Goal: Task Accomplishment & Management: Complete application form

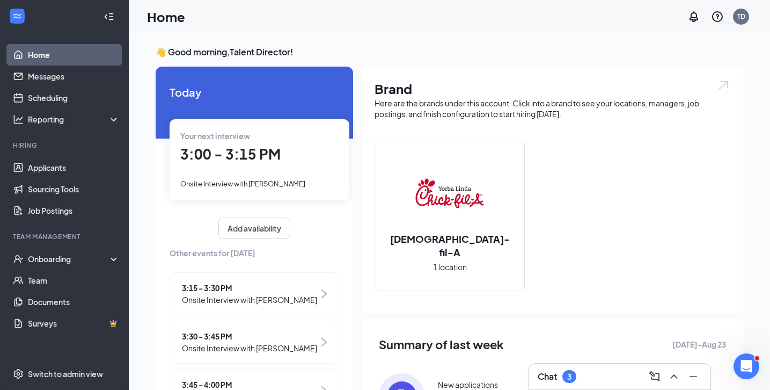
scroll to position [40, 0]
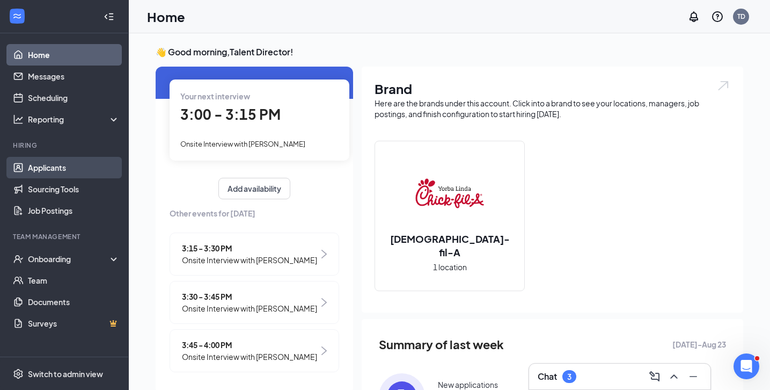
click at [57, 164] on link "Applicants" at bounding box center [74, 167] width 92 height 21
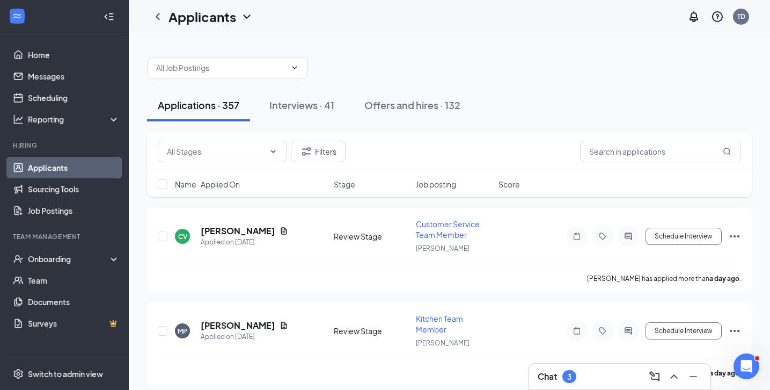
click at [224, 184] on span "Name · Applied On" at bounding box center [207, 184] width 65 height 11
click at [242, 70] on input "text" at bounding box center [221, 68] width 130 height 12
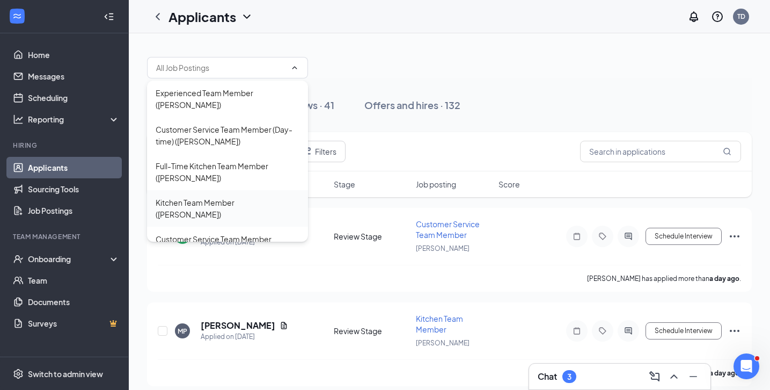
click at [230, 196] on div "Kitchen Team Member ([PERSON_NAME])" at bounding box center [228, 208] width 144 height 24
type input "Kitchen Team Member ([PERSON_NAME])"
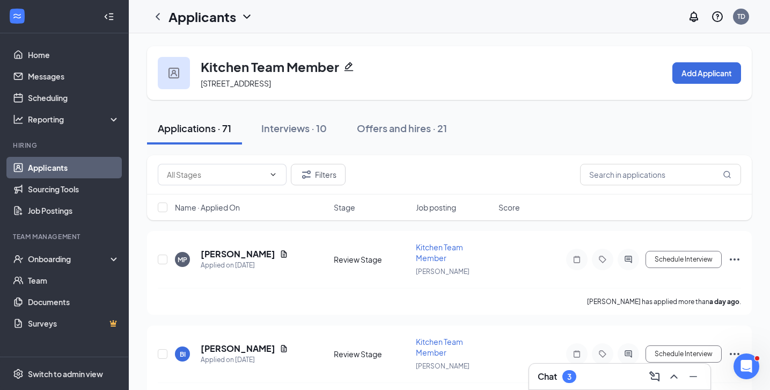
click at [218, 205] on span "Name · Applied On" at bounding box center [207, 207] width 65 height 11
click at [233, 203] on span "Name · Applied On" at bounding box center [207, 207] width 65 height 11
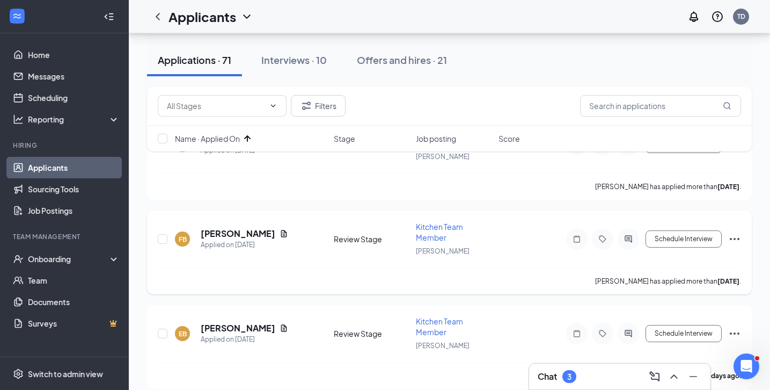
scroll to position [117, 0]
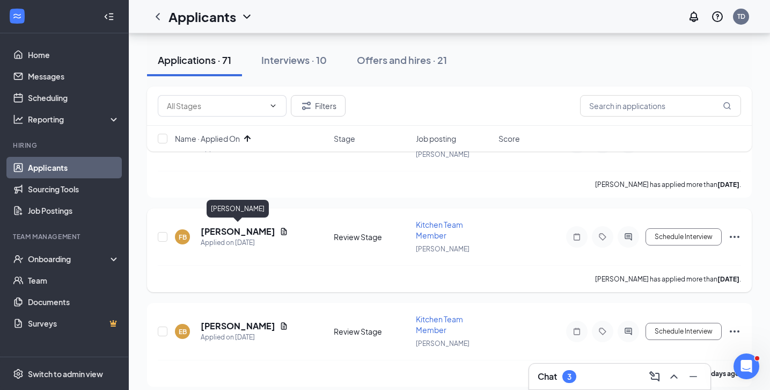
click at [256, 232] on h5 "[PERSON_NAME]" at bounding box center [238, 231] width 75 height 12
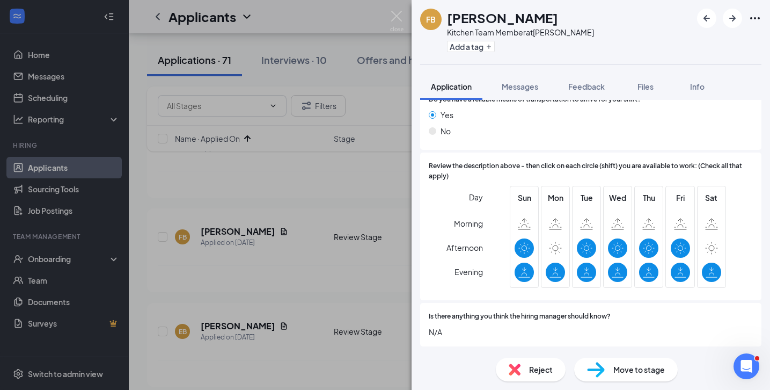
scroll to position [904, 0]
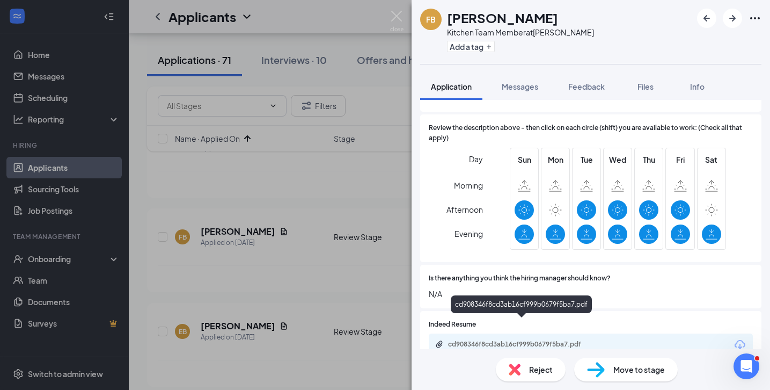
click at [560, 340] on div "cd908346f8cd3ab16cf999b0679f5ba7.pdf" at bounding box center [523, 344] width 150 height 9
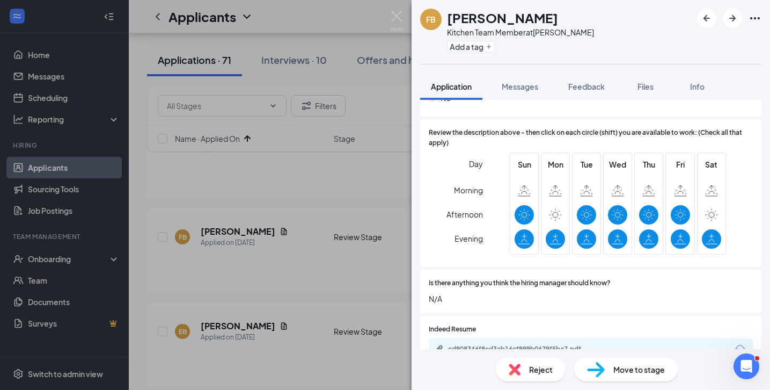
click at [520, 369] on img at bounding box center [515, 369] width 12 height 12
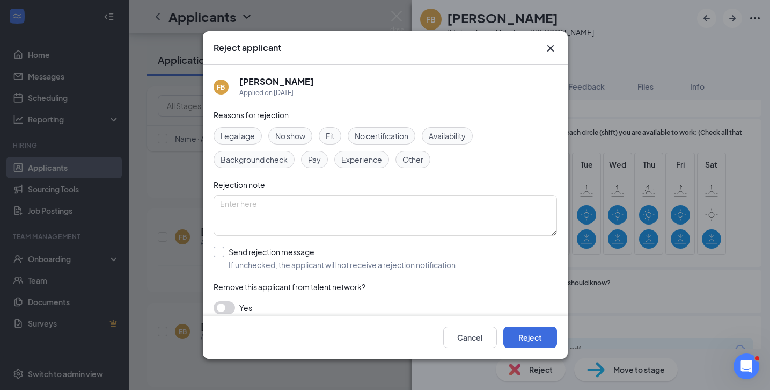
click at [221, 256] on input "Send rejection message If unchecked, the applicant will not receive a rejection…" at bounding box center [336, 258] width 244 height 24
checkbox input "true"
click at [536, 342] on button "Reject" at bounding box center [531, 336] width 54 height 21
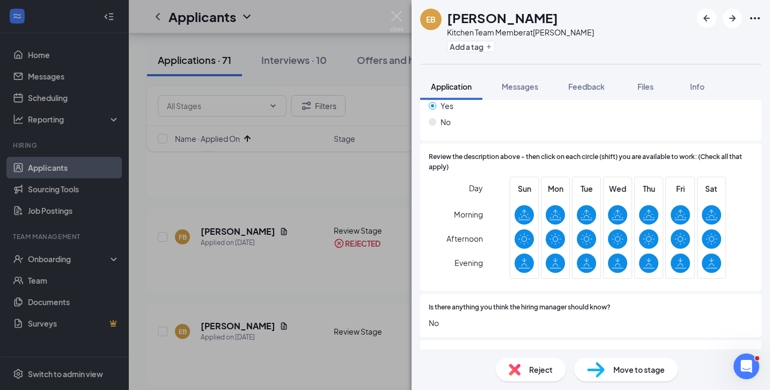
scroll to position [904, 0]
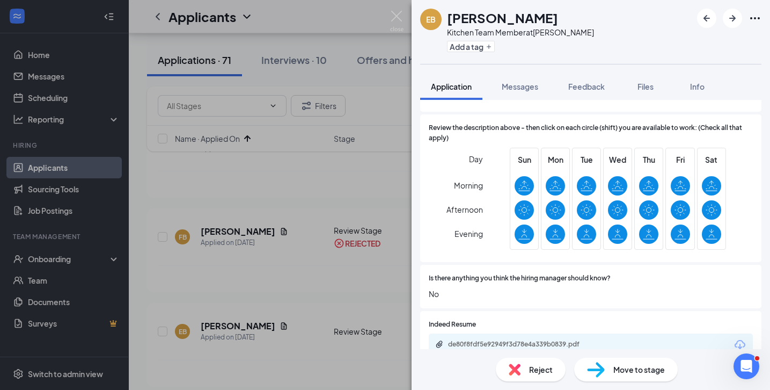
click at [551, 336] on div "Indeed Resume de80f8fdf5e92949f3d78e4a339b0839.pdf" at bounding box center [590, 338] width 341 height 54
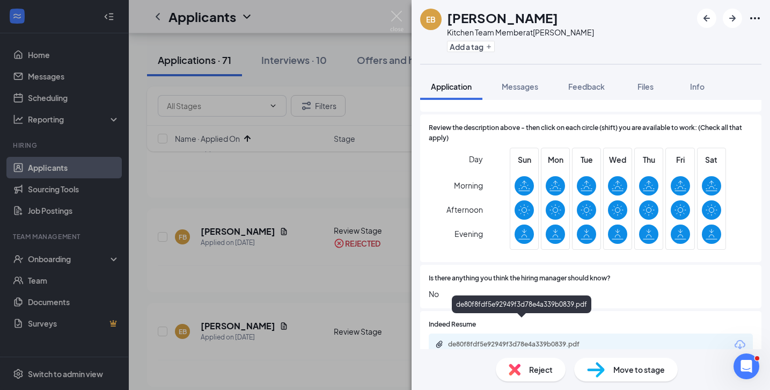
click at [551, 340] on div "de80f8fdf5e92949f3d78e4a339b0839.pdf" at bounding box center [523, 344] width 150 height 9
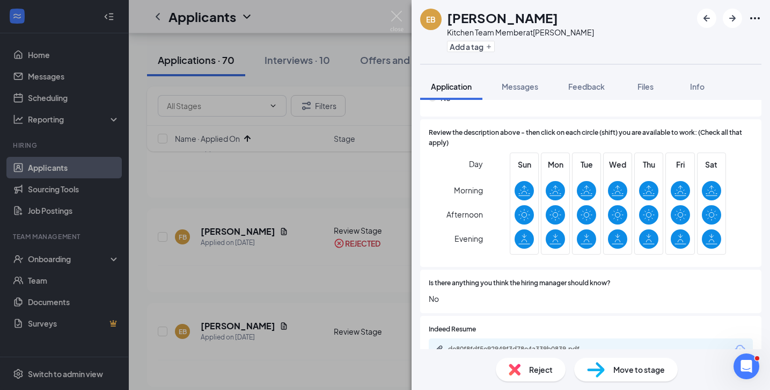
click at [543, 371] on span "Reject" at bounding box center [541, 369] width 24 height 12
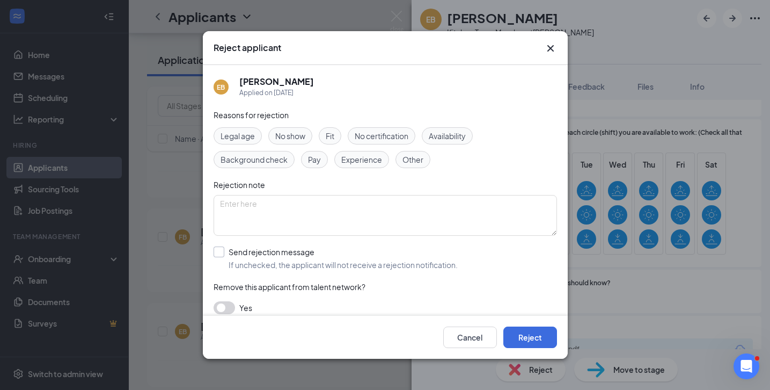
click at [223, 254] on input "Send rejection message If unchecked, the applicant will not receive a rejection…" at bounding box center [336, 258] width 244 height 24
checkbox input "true"
click at [519, 336] on button "Reject" at bounding box center [531, 336] width 54 height 21
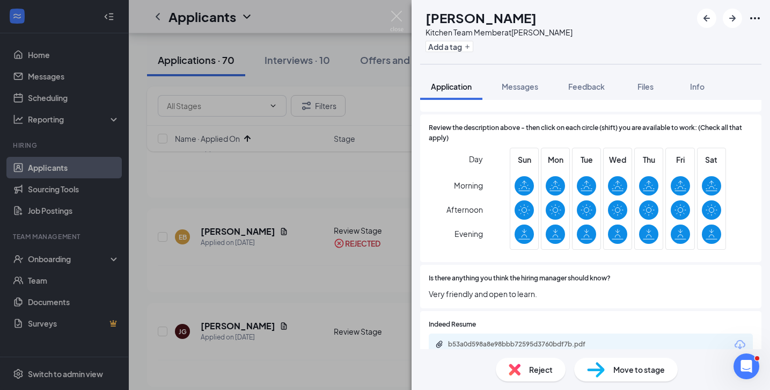
scroll to position [899, 0]
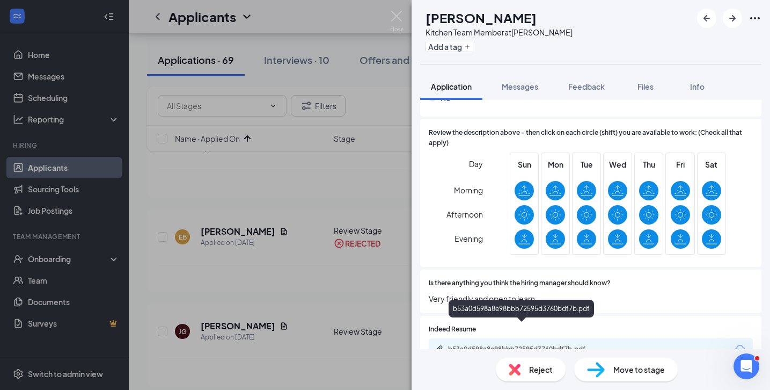
click at [507, 345] on div "b53a0d598a8e98bbb72595d3760bdf7b.pdf" at bounding box center [523, 349] width 150 height 9
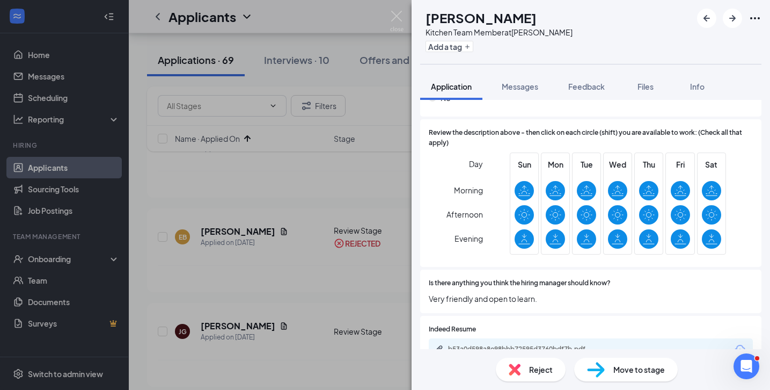
click at [536, 367] on span "Reject" at bounding box center [541, 369] width 24 height 12
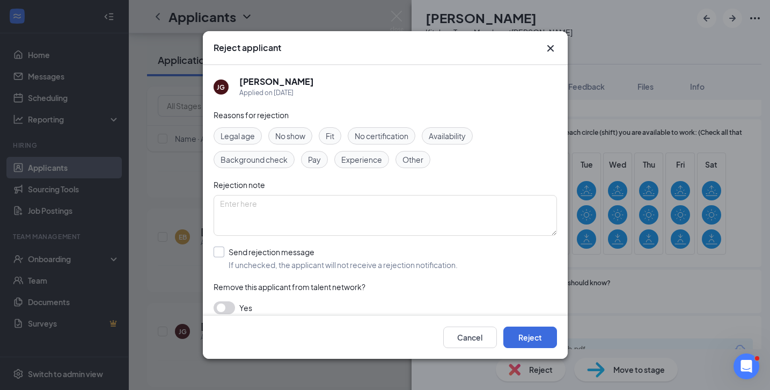
click at [229, 252] on input "Send rejection message If unchecked, the applicant will not receive a rejection…" at bounding box center [336, 258] width 244 height 24
checkbox input "true"
click at [537, 346] on button "Reject" at bounding box center [531, 336] width 54 height 21
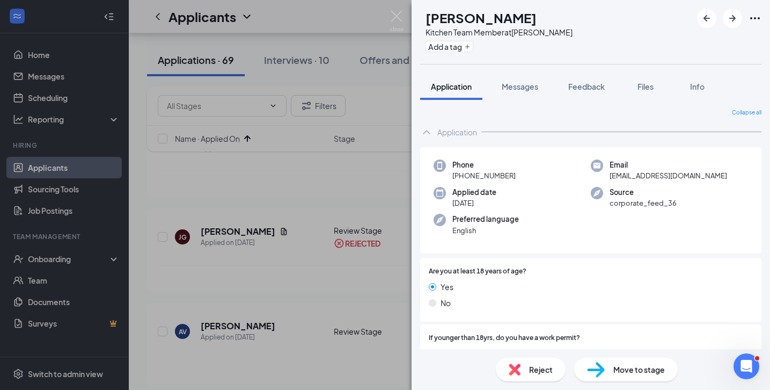
click at [517, 366] on img at bounding box center [515, 369] width 12 height 12
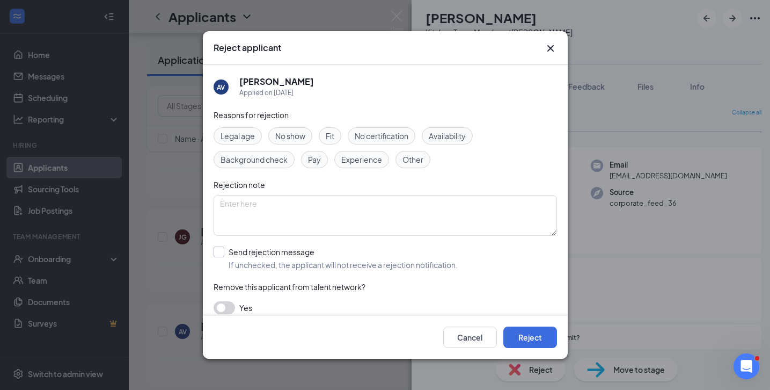
click at [228, 253] on input "Send rejection message If unchecked, the applicant will not receive a rejection…" at bounding box center [336, 258] width 244 height 24
checkbox input "true"
click at [537, 340] on button "Reject" at bounding box center [531, 336] width 54 height 21
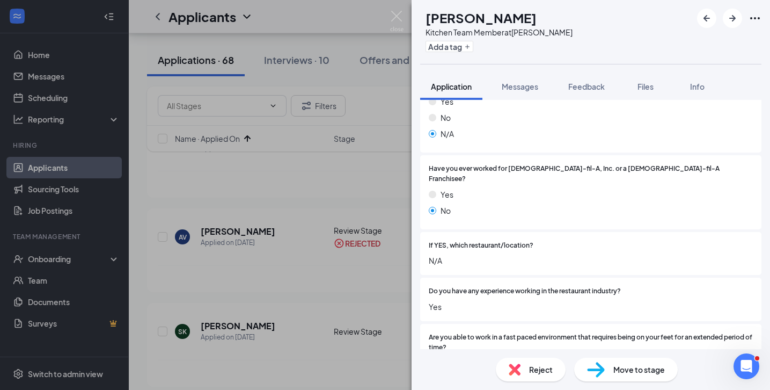
scroll to position [169, 0]
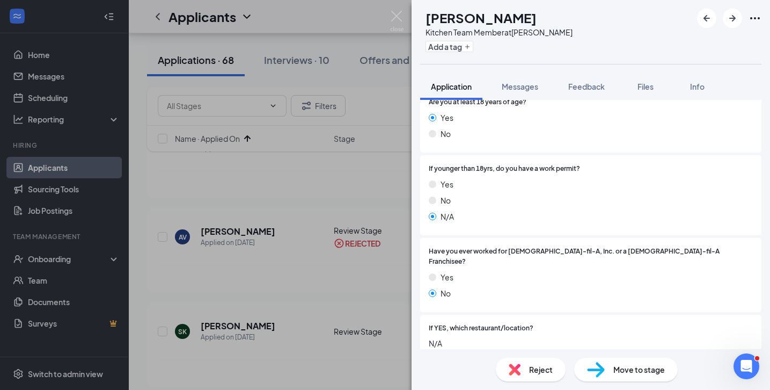
click at [530, 365] on span "Reject" at bounding box center [541, 369] width 24 height 12
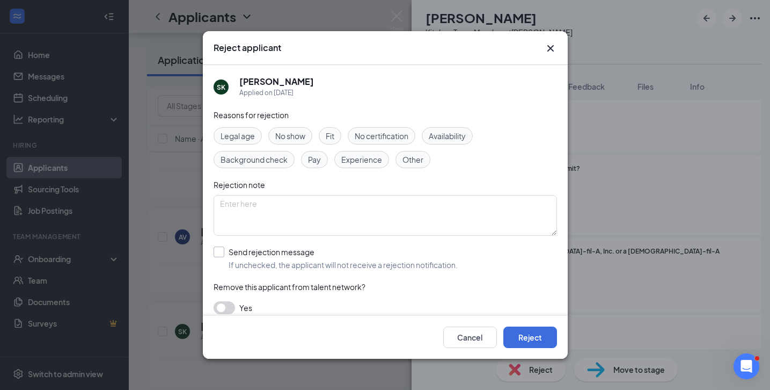
click at [227, 251] on input "Send rejection message If unchecked, the applicant will not receive a rejection…" at bounding box center [336, 258] width 244 height 24
checkbox input "true"
click at [536, 337] on button "Reject" at bounding box center [531, 336] width 54 height 21
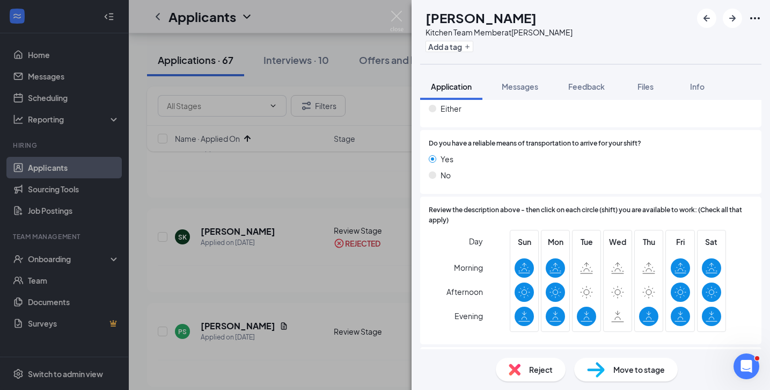
scroll to position [916, 0]
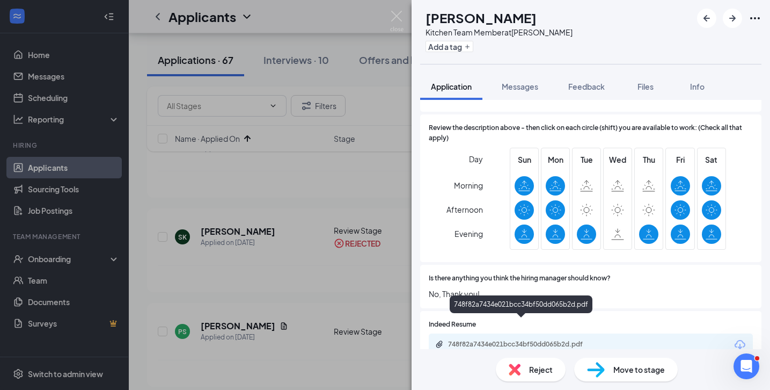
click at [534, 340] on div "748f82a7434e021bcc34bf50dd065b2d.pdf" at bounding box center [523, 344] width 150 height 9
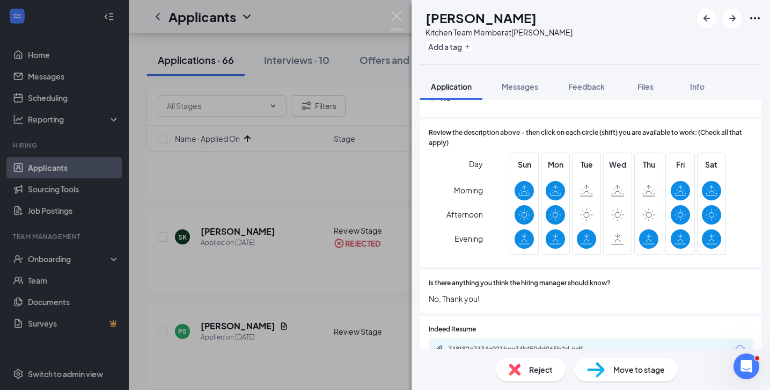
click at [515, 367] on img at bounding box center [515, 369] width 12 height 12
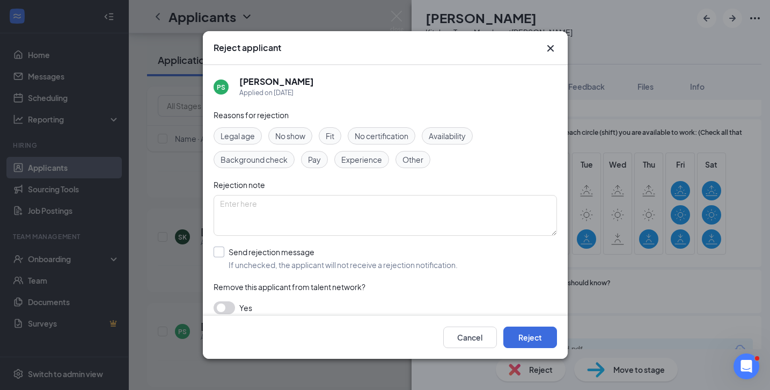
click at [215, 254] on input "Send rejection message If unchecked, the applicant will not receive a rejection…" at bounding box center [336, 258] width 244 height 24
checkbox input "true"
click at [547, 346] on button "Reject" at bounding box center [531, 336] width 54 height 21
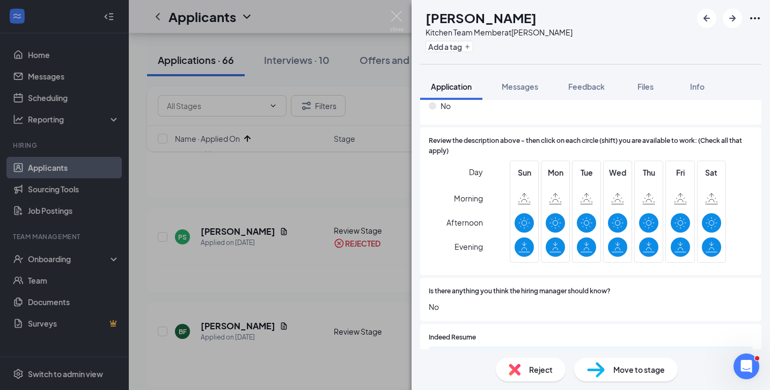
scroll to position [888, 0]
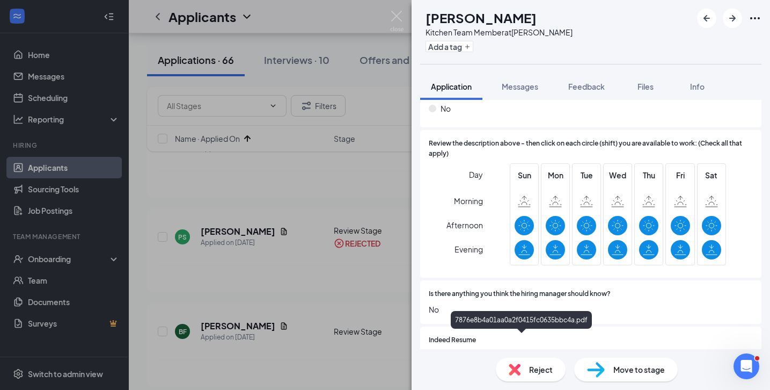
click at [549, 355] on div "7876e8b4a01aa0a2f0415fc0635bbc4a.pdf" at bounding box center [523, 359] width 150 height 9
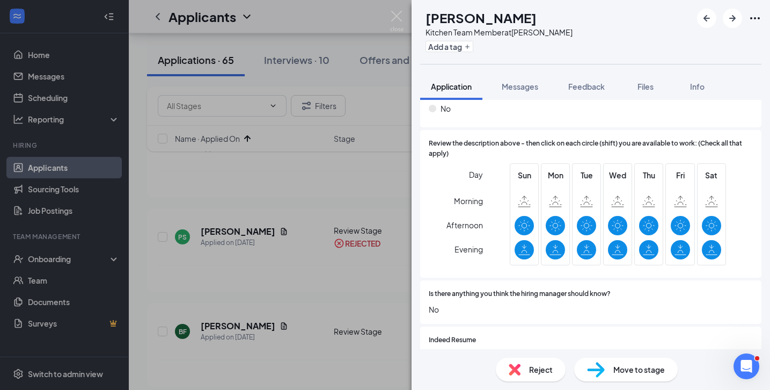
click at [526, 369] on div "Reject" at bounding box center [531, 370] width 70 height 24
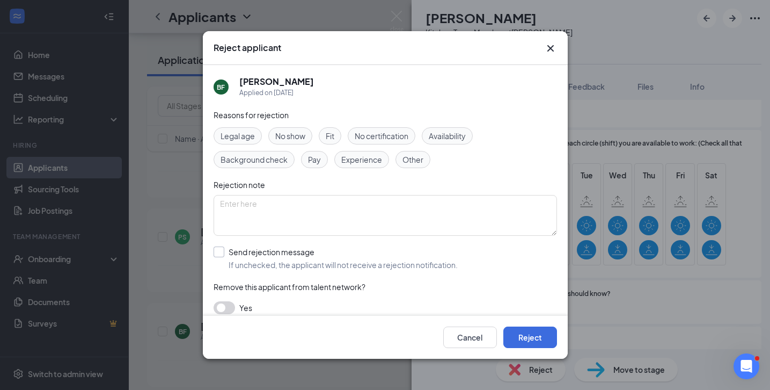
click at [222, 256] on input "Send rejection message If unchecked, the applicant will not receive a rejection…" at bounding box center [336, 258] width 244 height 24
checkbox input "true"
click at [526, 346] on button "Reject" at bounding box center [531, 336] width 54 height 21
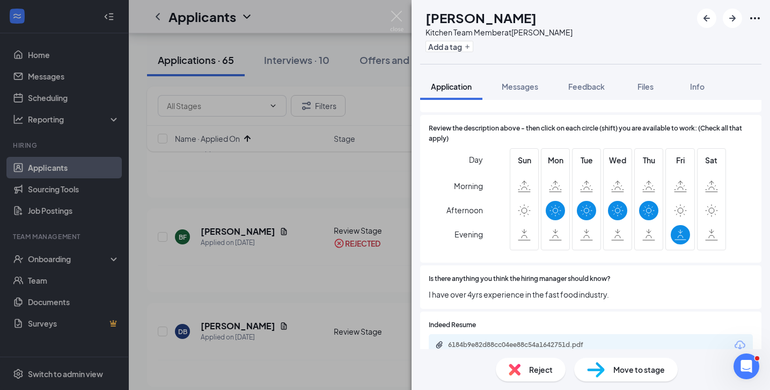
scroll to position [904, 0]
click at [534, 333] on div "6184b9e82d88cc04ee88c54a1642751d.pdf" at bounding box center [591, 344] width 324 height 23
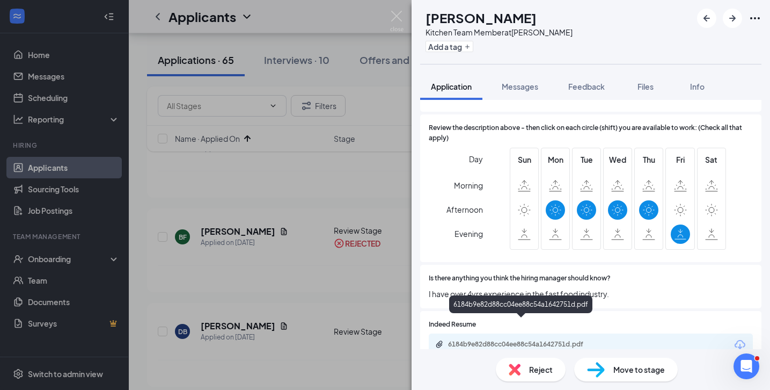
click at [535, 340] on div "6184b9e82d88cc04ee88c54a1642751d.pdf" at bounding box center [523, 344] width 150 height 9
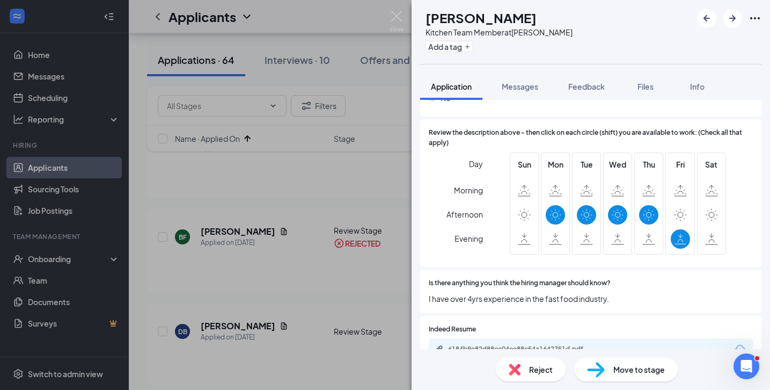
click at [517, 369] on img at bounding box center [515, 369] width 12 height 12
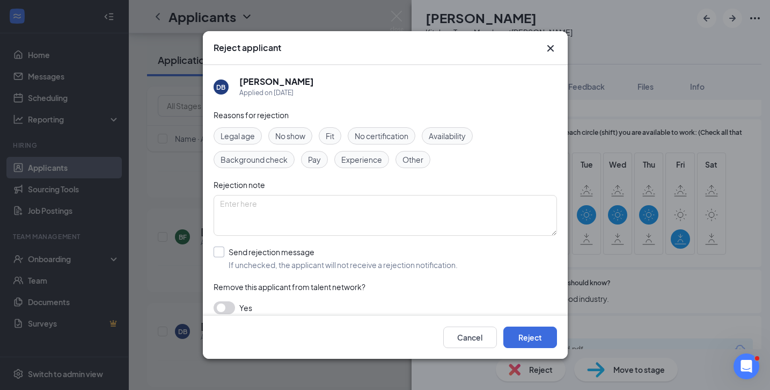
click at [228, 247] on input "Send rejection message If unchecked, the applicant will not receive a rejection…" at bounding box center [336, 258] width 244 height 24
checkbox input "true"
click at [539, 338] on button "Reject" at bounding box center [531, 336] width 54 height 21
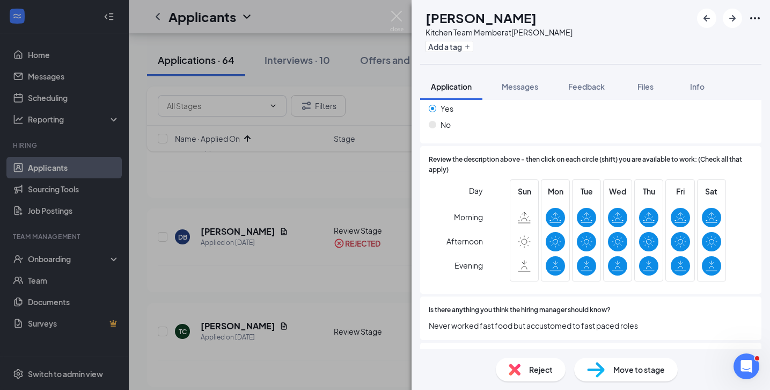
scroll to position [928, 0]
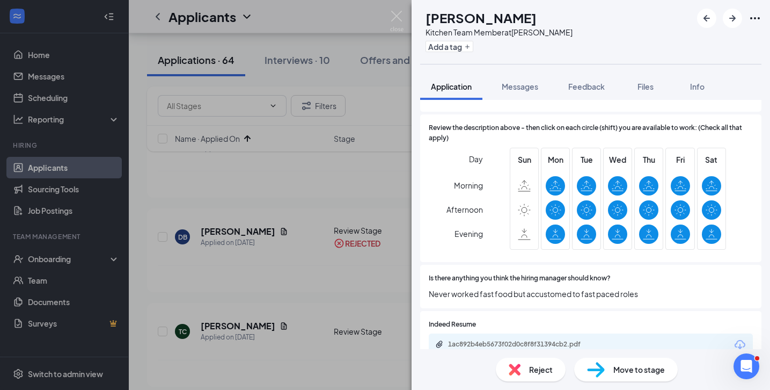
click at [509, 333] on div "1ac892b4eb5673f02d0c8f8f31394cb2.pdf" at bounding box center [591, 344] width 324 height 23
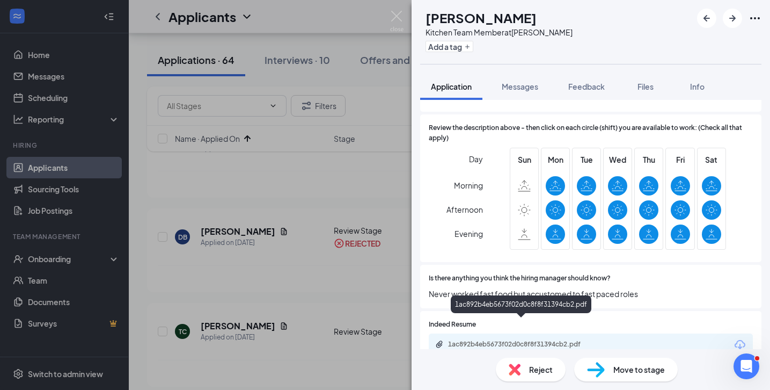
click at [510, 340] on div "1ac892b4eb5673f02d0c8f8f31394cb2.pdf" at bounding box center [523, 344] width 150 height 9
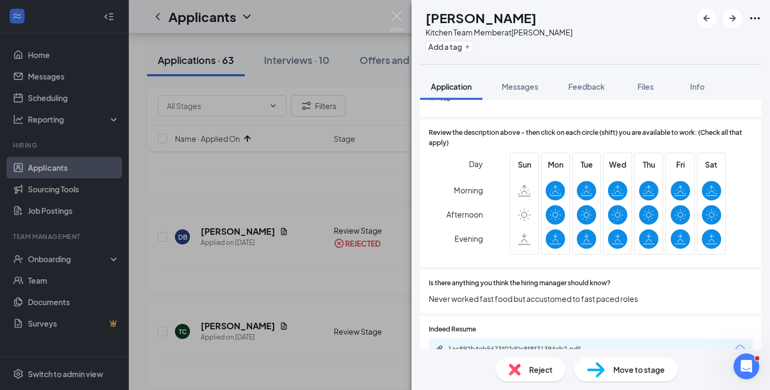
click at [527, 370] on div "Reject" at bounding box center [531, 370] width 70 height 24
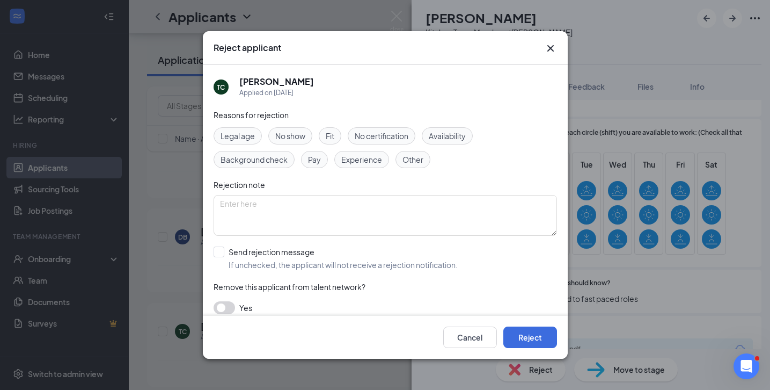
click at [232, 244] on div "Reasons for rejection Legal age No show Fit No certification Availability Backg…" at bounding box center [386, 217] width 344 height 216
click at [218, 249] on input "Send rejection message If unchecked, the applicant will not receive a rejection…" at bounding box center [336, 258] width 244 height 24
checkbox input "true"
click at [545, 338] on button "Reject" at bounding box center [531, 336] width 54 height 21
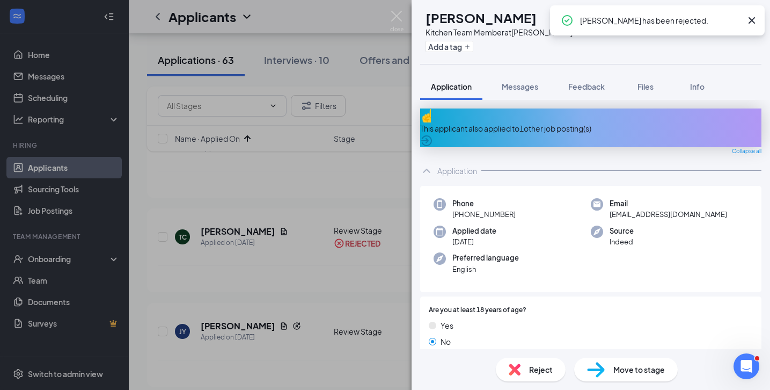
click at [538, 364] on span "Reject" at bounding box center [541, 369] width 24 height 12
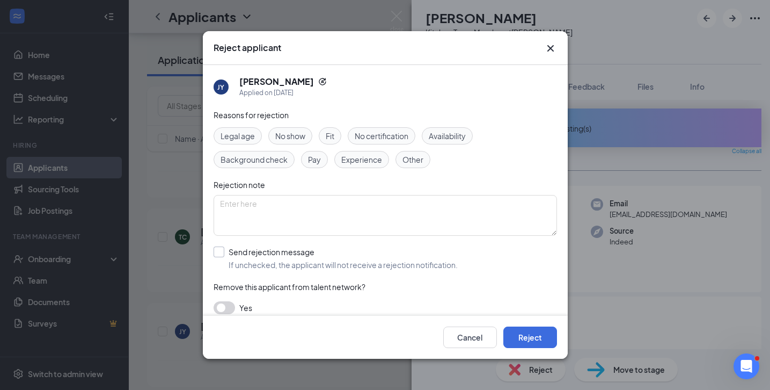
click at [229, 252] on input "Send rejection message If unchecked, the applicant will not receive a rejection…" at bounding box center [336, 258] width 244 height 24
checkbox input "true"
click at [537, 340] on button "Reject" at bounding box center [531, 336] width 54 height 21
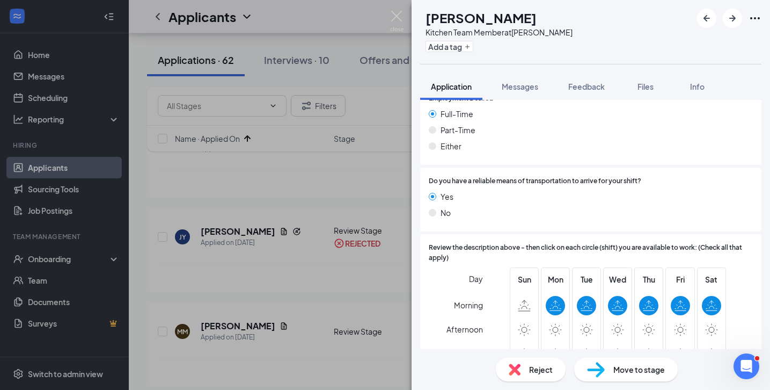
scroll to position [904, 0]
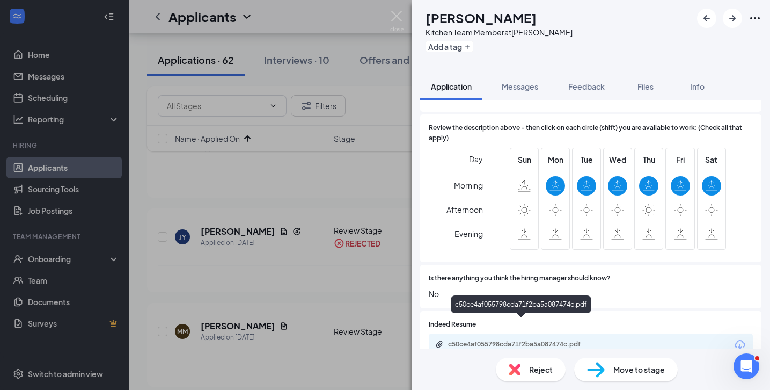
click at [553, 340] on div "c50ce4af055798cda71f2ba5a087474c.pdf" at bounding box center [523, 344] width 150 height 9
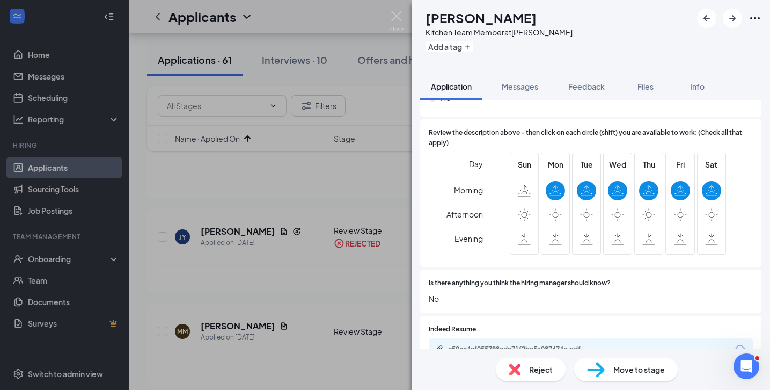
click at [539, 377] on div "Reject" at bounding box center [531, 370] width 70 height 24
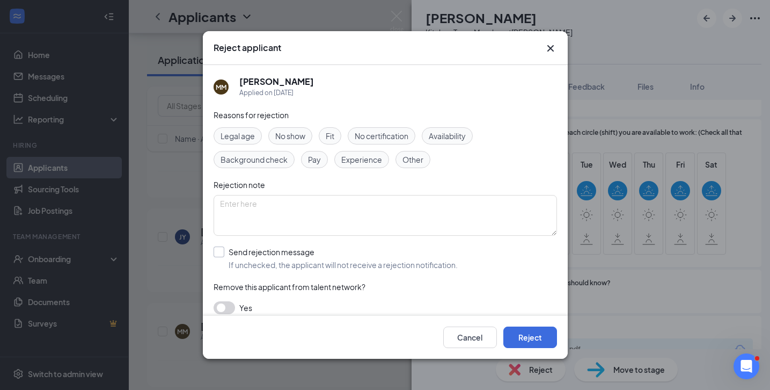
click at [225, 256] on input "Send rejection message If unchecked, the applicant will not receive a rejection…" at bounding box center [336, 258] width 244 height 24
checkbox input "true"
click at [521, 334] on button "Reject" at bounding box center [531, 336] width 54 height 21
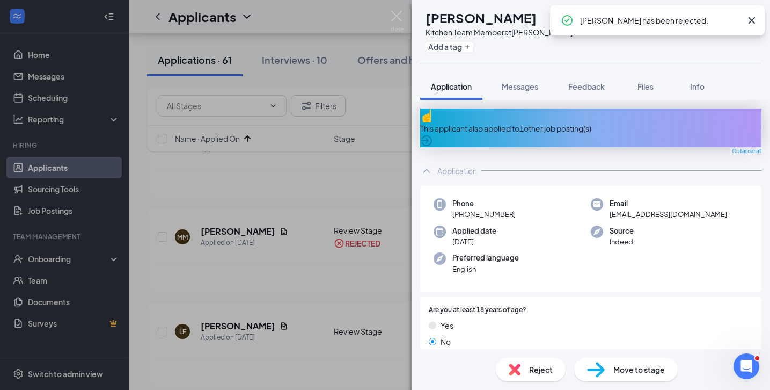
click at [527, 361] on div "Reject" at bounding box center [531, 370] width 70 height 24
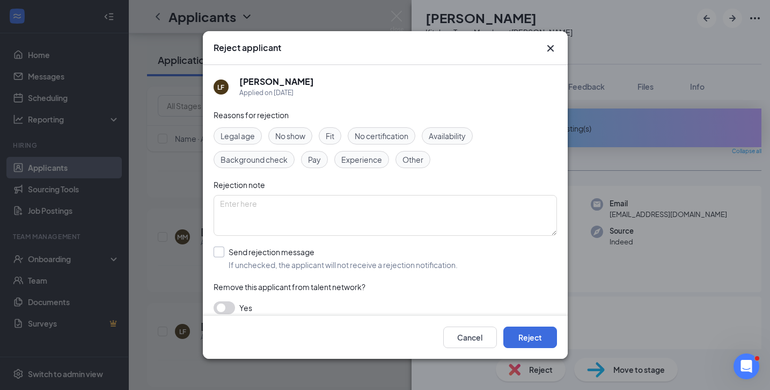
click at [230, 250] on input "Send rejection message If unchecked, the applicant will not receive a rejection…" at bounding box center [336, 258] width 244 height 24
checkbox input "true"
click at [539, 345] on button "Reject" at bounding box center [531, 336] width 54 height 21
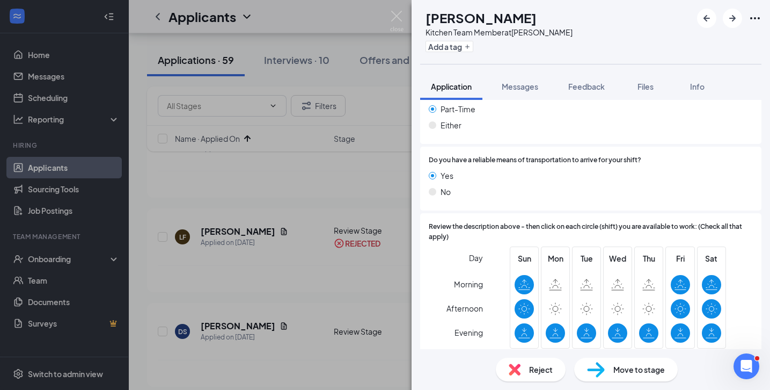
scroll to position [928, 0]
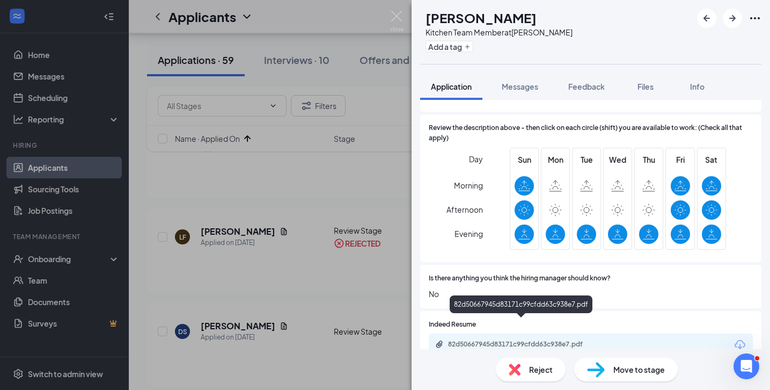
click at [514, 340] on div "82d50667945d83171c99cfdd63c938e7.pdf" at bounding box center [523, 344] width 150 height 9
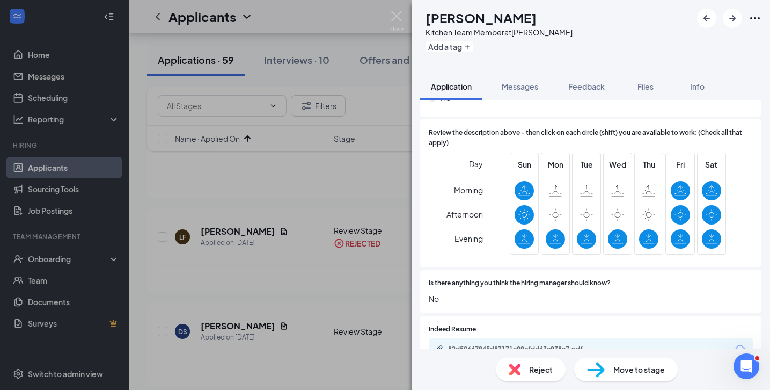
click at [528, 367] on div "Reject" at bounding box center [531, 370] width 70 height 24
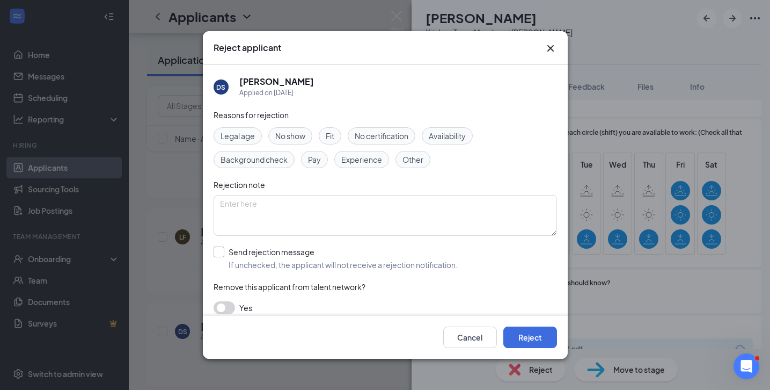
click at [234, 259] on input "Send rejection message If unchecked, the applicant will not receive a rejection…" at bounding box center [336, 258] width 244 height 24
checkbox input "true"
click at [529, 331] on button "Reject" at bounding box center [531, 336] width 54 height 21
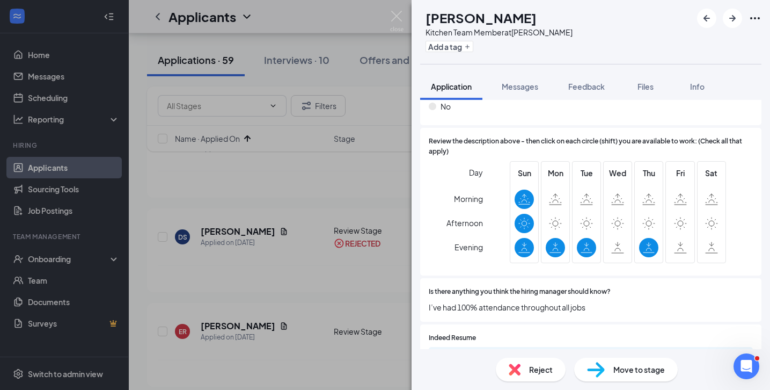
scroll to position [958, 0]
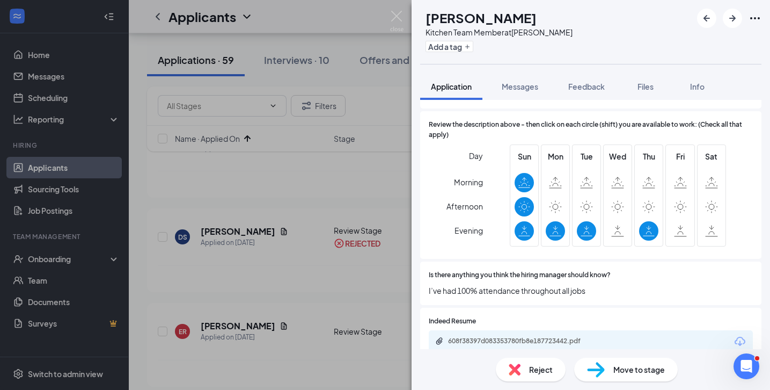
click at [528, 369] on div "Reject" at bounding box center [531, 370] width 70 height 24
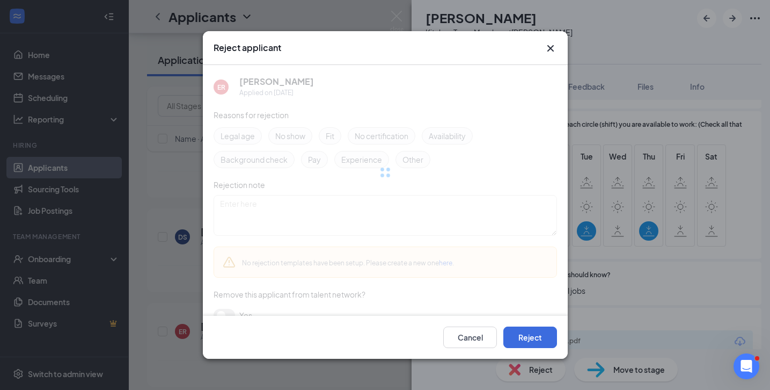
scroll to position [953, 0]
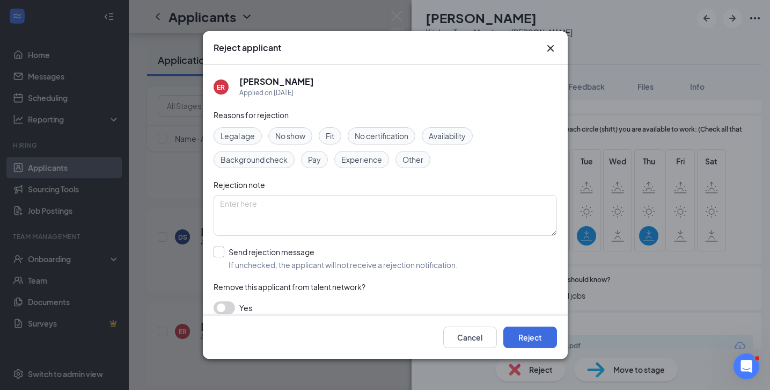
click at [215, 252] on input "Send rejection message If unchecked, the applicant will not receive a rejection…" at bounding box center [336, 258] width 244 height 24
checkbox input "true"
click at [518, 346] on button "Reject" at bounding box center [531, 336] width 54 height 21
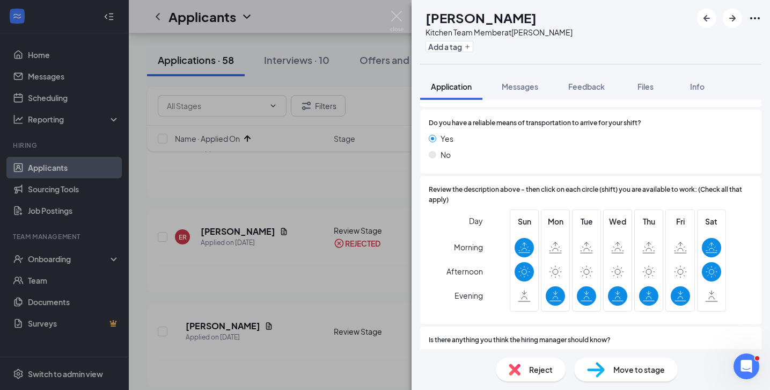
scroll to position [888, 0]
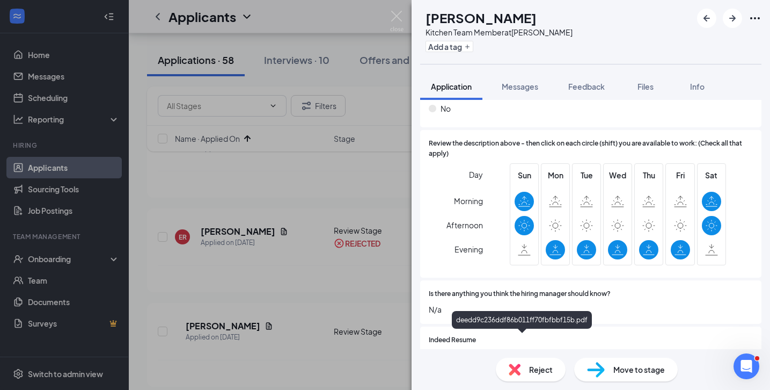
click at [507, 355] on div "deedd9c236ddf86b011ff70fbfbbf15b.pdf" at bounding box center [523, 359] width 150 height 9
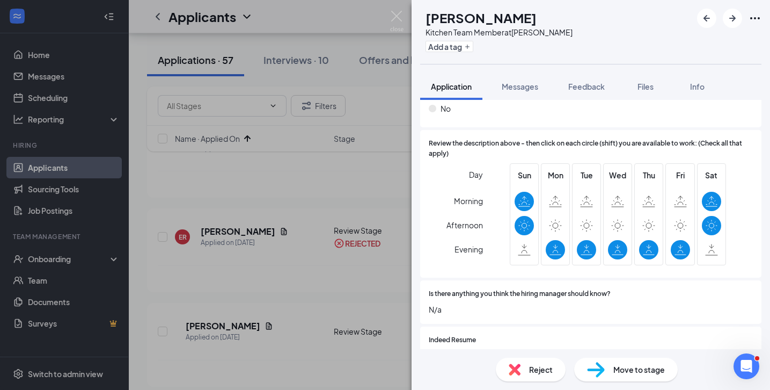
click at [518, 372] on img at bounding box center [515, 369] width 12 height 12
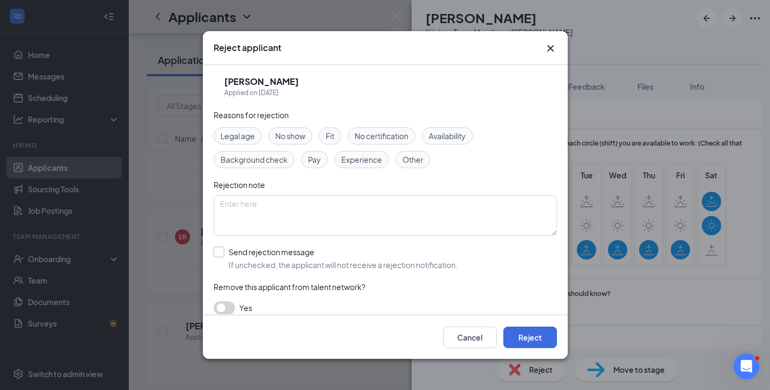
click at [222, 252] on input "Send rejection message If unchecked, the applicant will not receive a rejection…" at bounding box center [336, 258] width 244 height 24
checkbox input "true"
click at [540, 341] on button "Reject" at bounding box center [531, 336] width 54 height 21
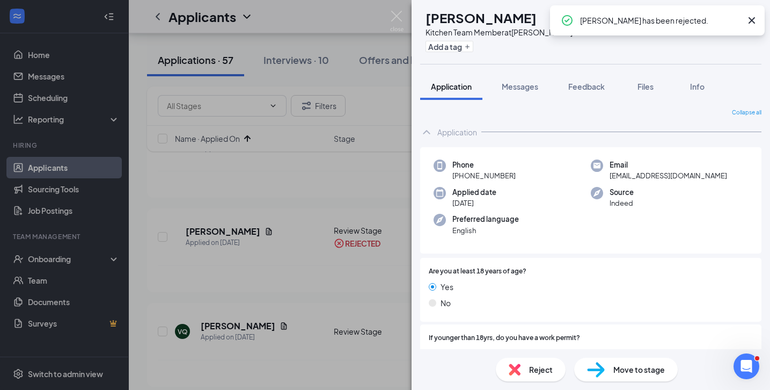
click at [243, 42] on div "VQ [PERSON_NAME] Kitchen Team Member at [PERSON_NAME] Add a tag Application Mes…" at bounding box center [385, 195] width 770 height 390
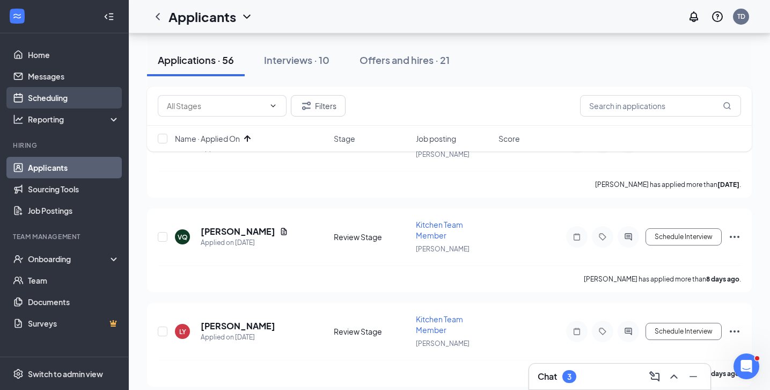
click at [69, 98] on link "Scheduling" at bounding box center [74, 97] width 92 height 21
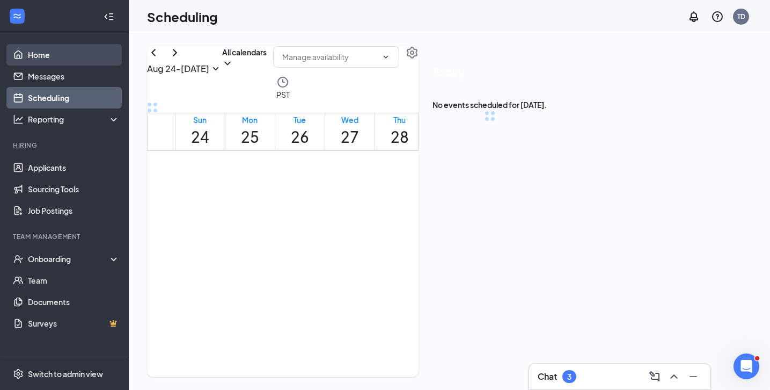
scroll to position [528, 0]
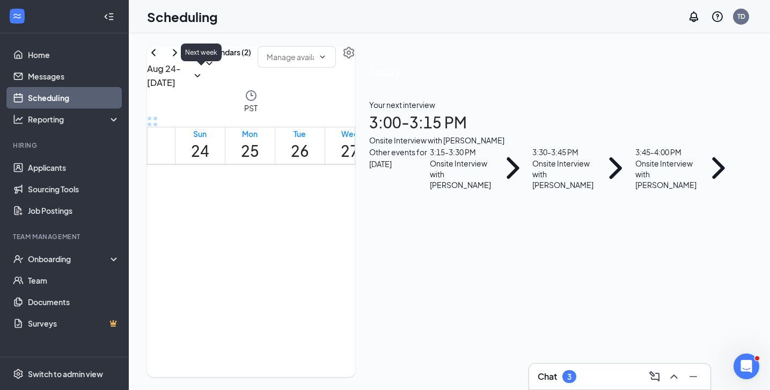
click at [181, 59] on icon "ChevronRight" at bounding box center [175, 52] width 13 height 13
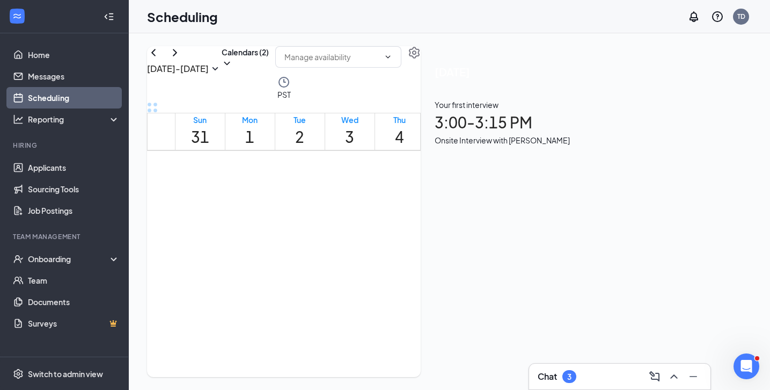
scroll to position [596, 0]
click at [267, 243] on span "10:00 AM-12:00 PM" at bounding box center [259, 263] width 17 height 40
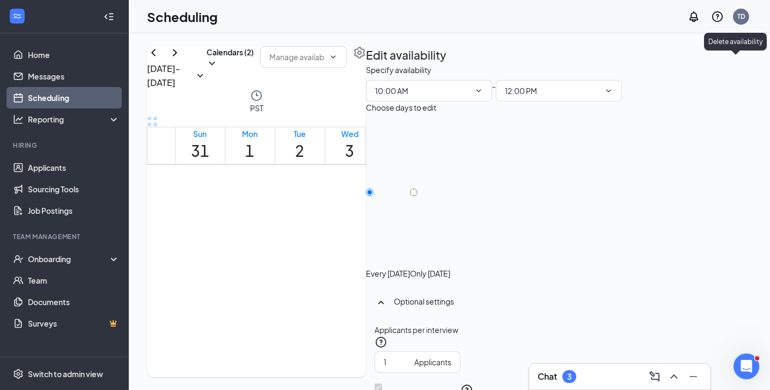
click at [377, 65] on icon "TrashOutline" at bounding box center [373, 70] width 10 height 11
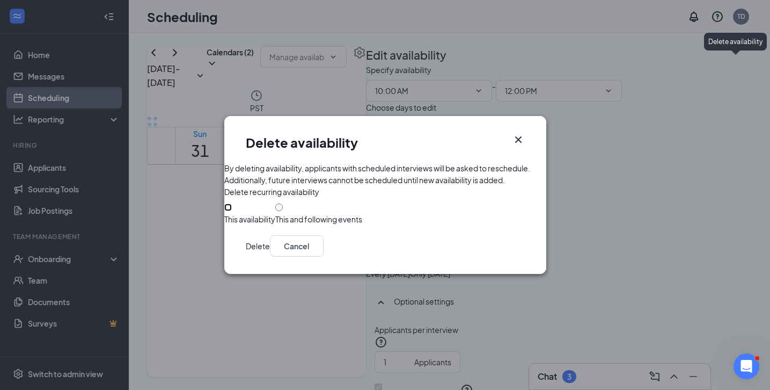
click at [232, 210] on input "This availability" at bounding box center [228, 207] width 8 height 8
radio input "true"
click at [270, 257] on button "Delete" at bounding box center [258, 245] width 24 height 21
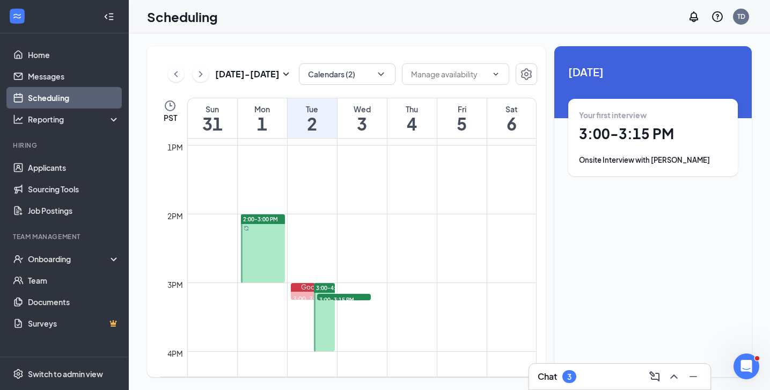
scroll to position [914, 0]
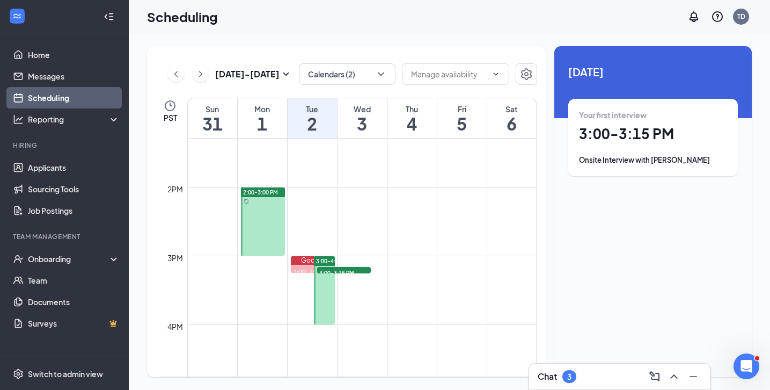
click at [273, 193] on span "2:00-3:00 PM" at bounding box center [260, 192] width 35 height 8
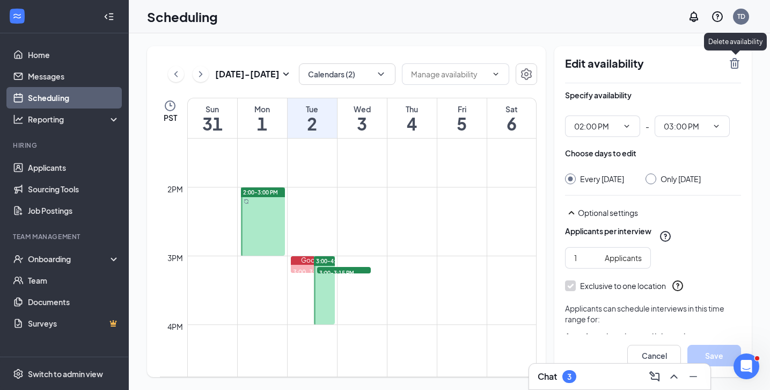
click at [737, 62] on icon "TrashOutline" at bounding box center [734, 63] width 13 height 13
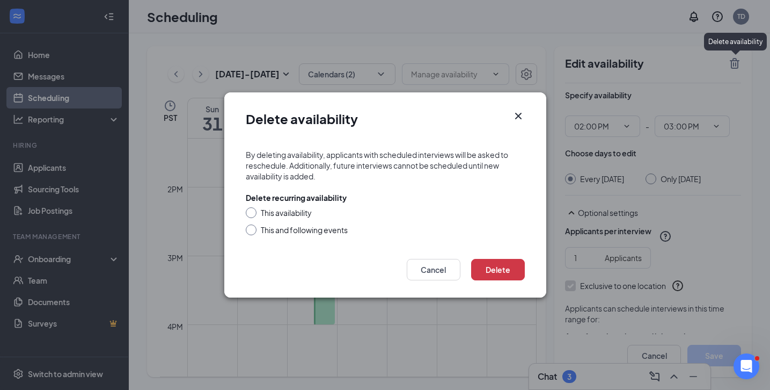
click at [251, 214] on div "This availability" at bounding box center [385, 212] width 279 height 11
click at [252, 213] on input "This availability" at bounding box center [250, 211] width 8 height 8
radio input "true"
click at [497, 265] on button "Delete" at bounding box center [498, 269] width 54 height 21
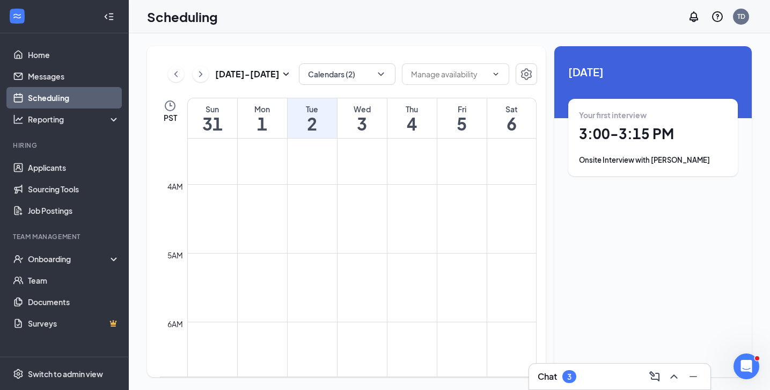
scroll to position [258, 0]
click at [326, 108] on div "Tue" at bounding box center [312, 109] width 49 height 11
click at [176, 77] on icon "ChevronLeft" at bounding box center [176, 74] width 11 height 13
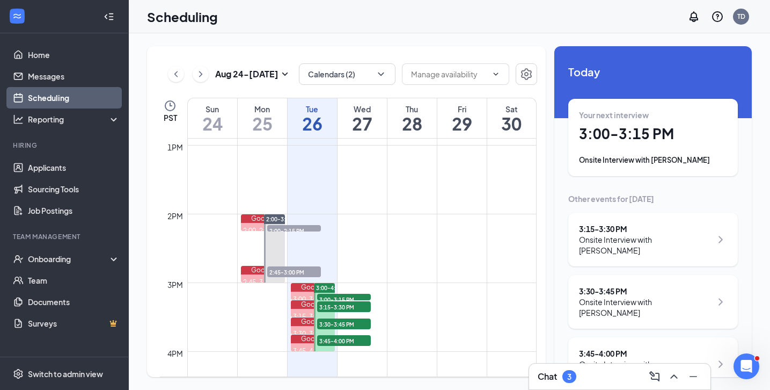
scroll to position [893, 0]
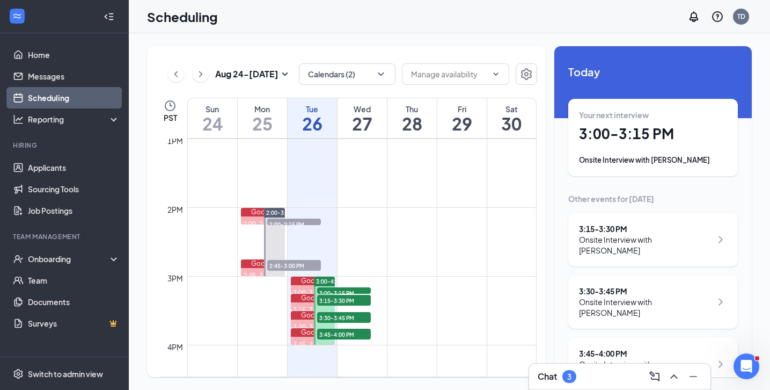
click at [348, 291] on span "3:00-3:15 PM" at bounding box center [344, 292] width 54 height 11
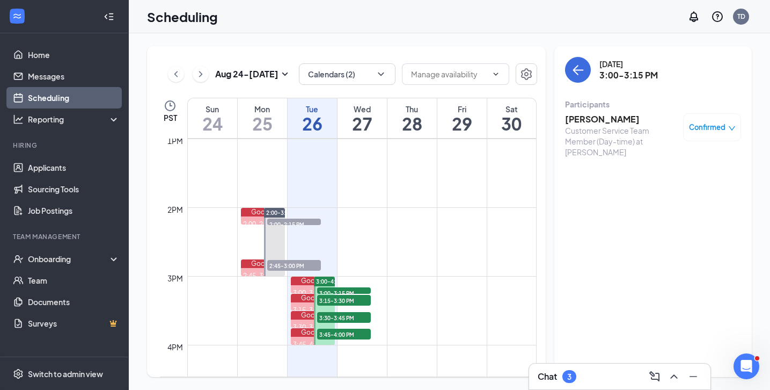
click at [584, 119] on h3 "Kevin Luca" at bounding box center [621, 119] width 113 height 12
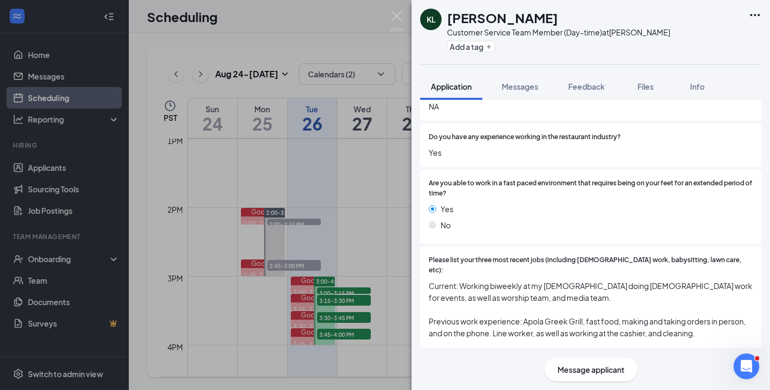
scroll to position [427, 0]
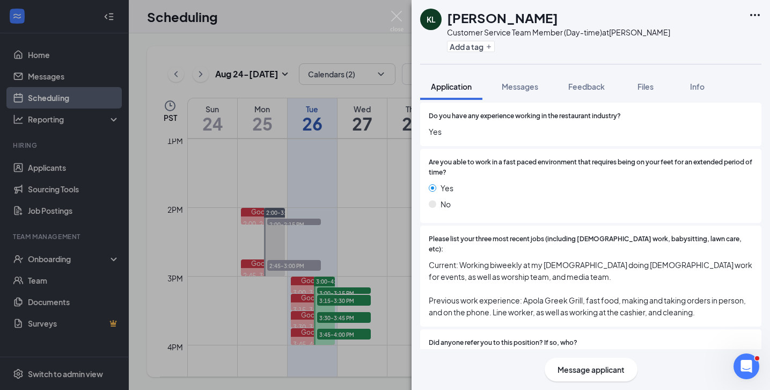
click at [357, 301] on div "KL Kevin Luca Customer Service Team Member (Day-time) at Yorba Linda Add a tag …" at bounding box center [385, 195] width 770 height 390
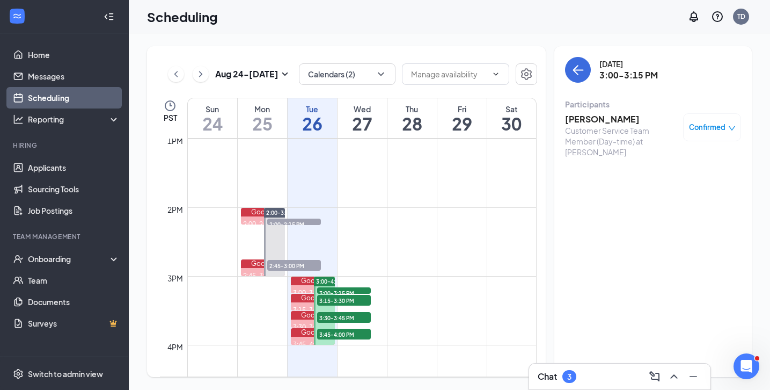
click at [359, 302] on span "3:15-3:30 PM" at bounding box center [344, 300] width 54 height 11
click at [611, 119] on h3 "Neal Welland" at bounding box center [621, 119] width 113 height 12
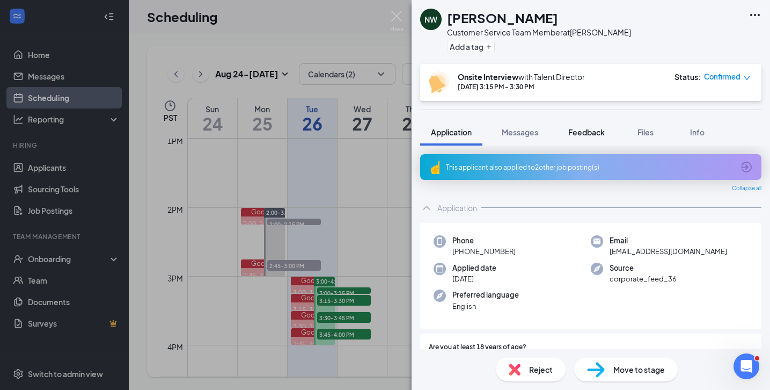
click at [581, 134] on span "Feedback" at bounding box center [586, 132] width 37 height 10
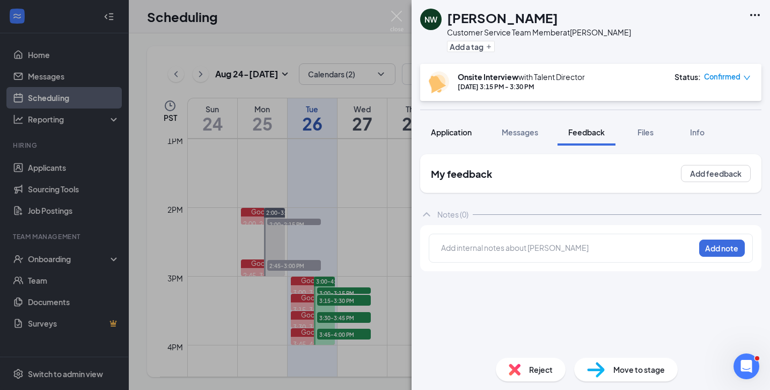
click at [462, 134] on span "Application" at bounding box center [451, 132] width 41 height 10
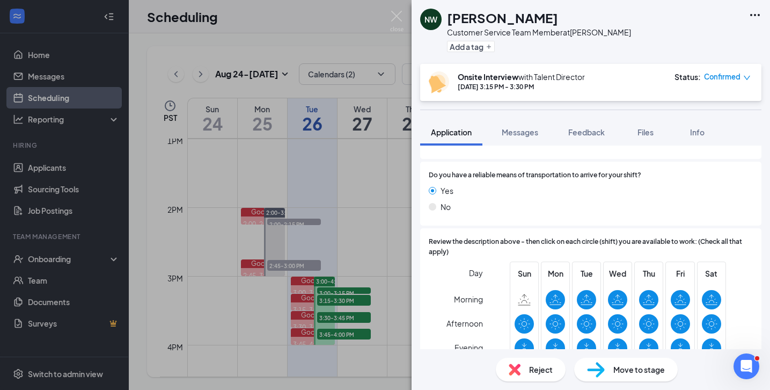
scroll to position [1015, 0]
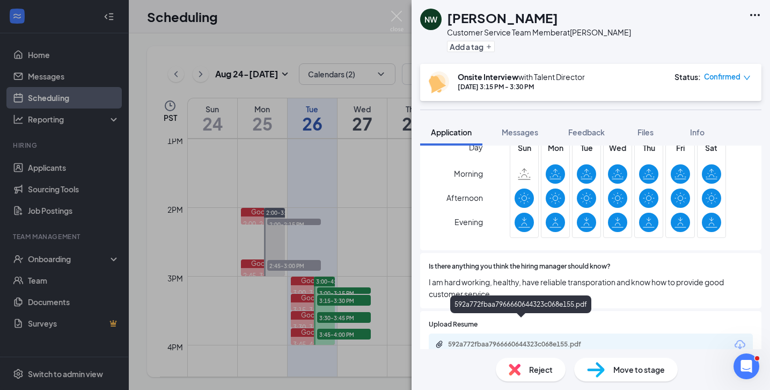
click at [517, 340] on div "592a772fbaa7966660644323c068e155.pdf" at bounding box center [523, 344] width 150 height 9
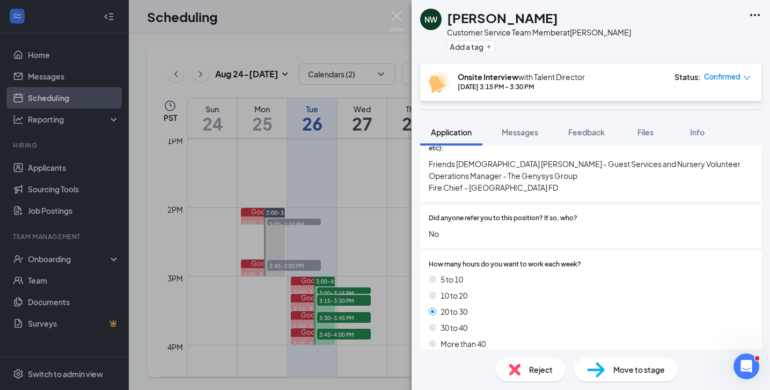
scroll to position [590, 0]
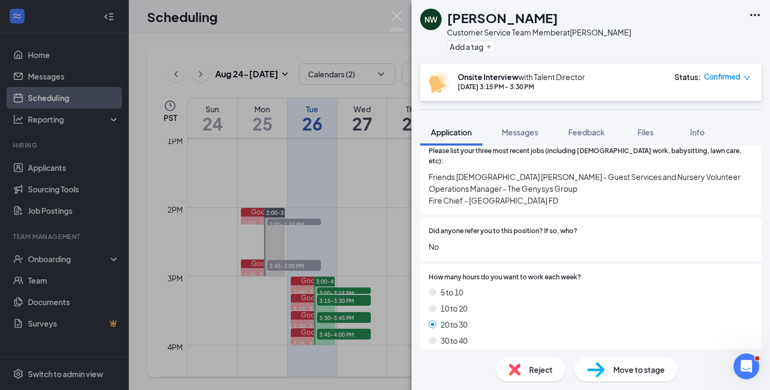
click at [375, 189] on div "NW Neal Welland Customer Service Team Member at Yorba Linda Add a tag Onsite In…" at bounding box center [385, 195] width 770 height 390
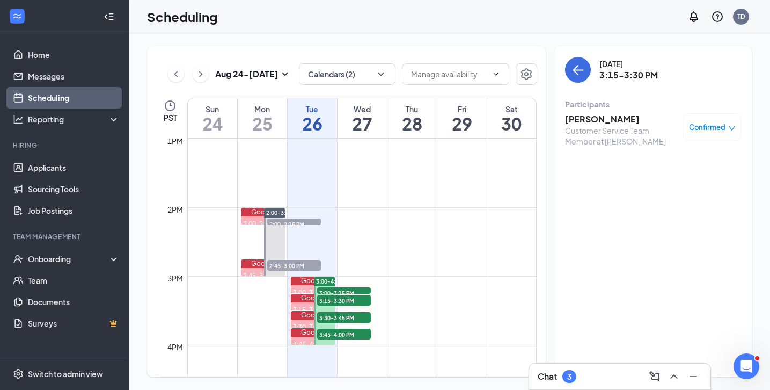
click at [345, 291] on span "3:00-3:15 PM" at bounding box center [344, 292] width 54 height 11
click at [590, 122] on h3 "Kevin Luca" at bounding box center [621, 119] width 113 height 12
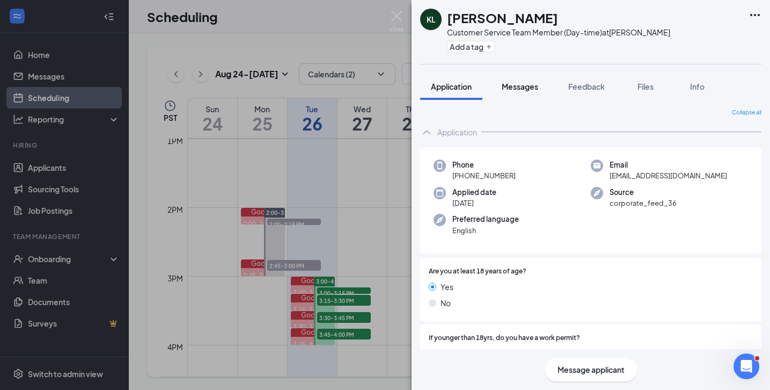
click at [531, 89] on span "Messages" at bounding box center [520, 87] width 37 height 10
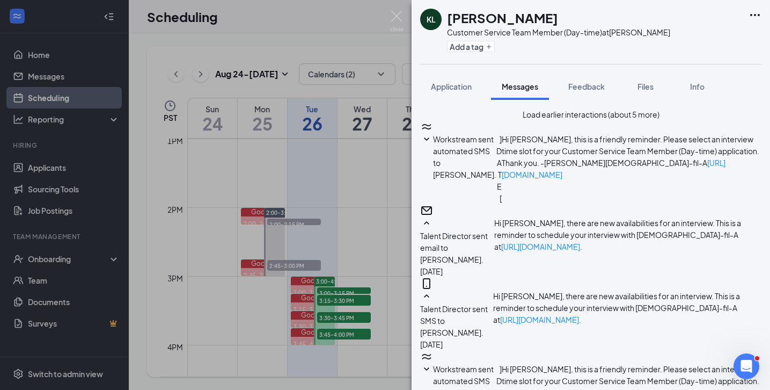
scroll to position [392, 0]
type textarea "Hello Kevin, I was wondering if you are able to come in for an interview today …"
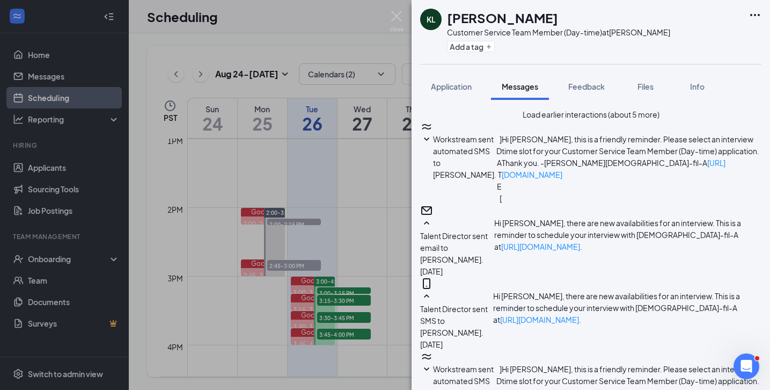
scroll to position [486, 0]
click at [365, 156] on div "KL Kevin Luca Customer Service Team Member (Day-time) at Yorba Linda Add a tag …" at bounding box center [385, 195] width 770 height 390
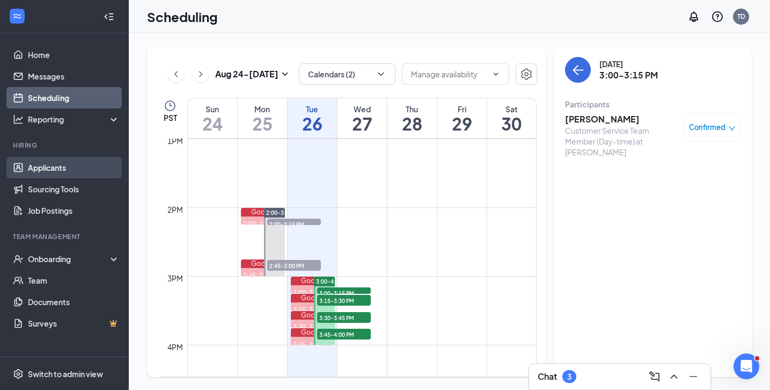
click at [64, 167] on link "Applicants" at bounding box center [74, 167] width 92 height 21
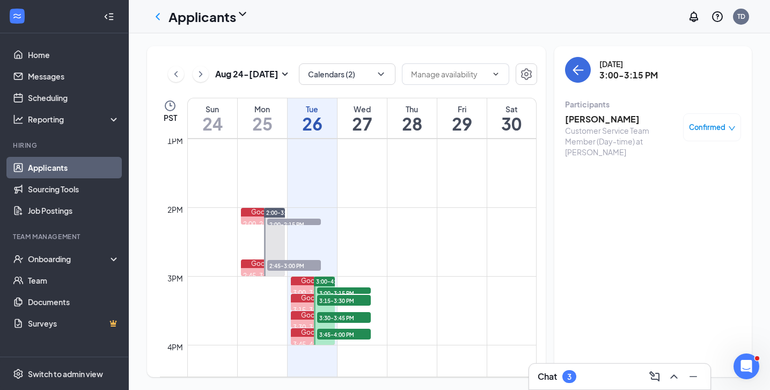
click at [64, 167] on link "Applicants" at bounding box center [74, 167] width 92 height 21
click at [70, 166] on link "Applicants" at bounding box center [74, 167] width 92 height 21
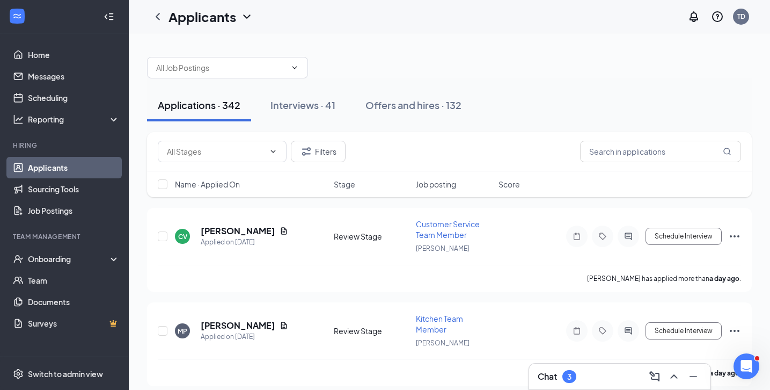
click at [217, 184] on span "Name · Applied On" at bounding box center [207, 184] width 65 height 11
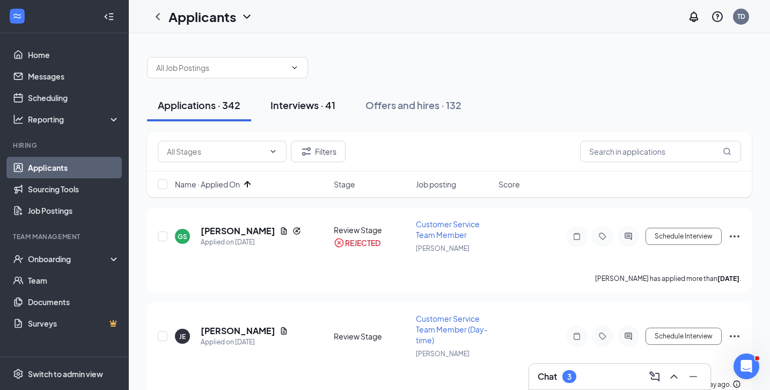
click at [295, 107] on div "Interviews · 41" at bounding box center [303, 104] width 65 height 13
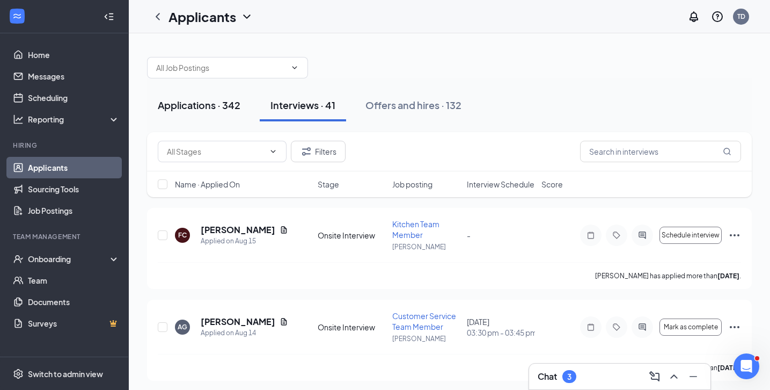
click at [205, 105] on div "Applications · 342" at bounding box center [199, 104] width 83 height 13
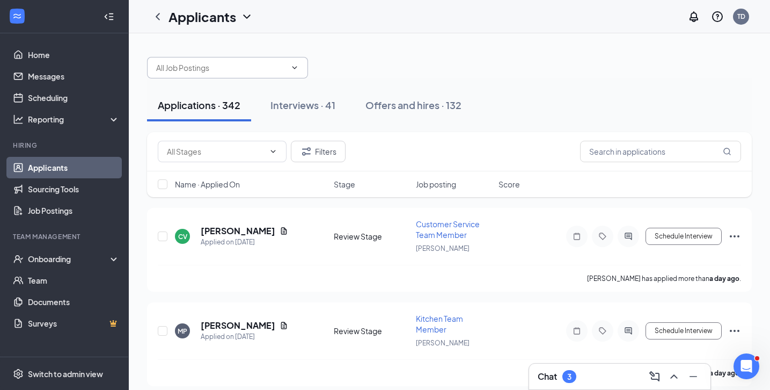
click at [236, 70] on input "text" at bounding box center [221, 68] width 130 height 12
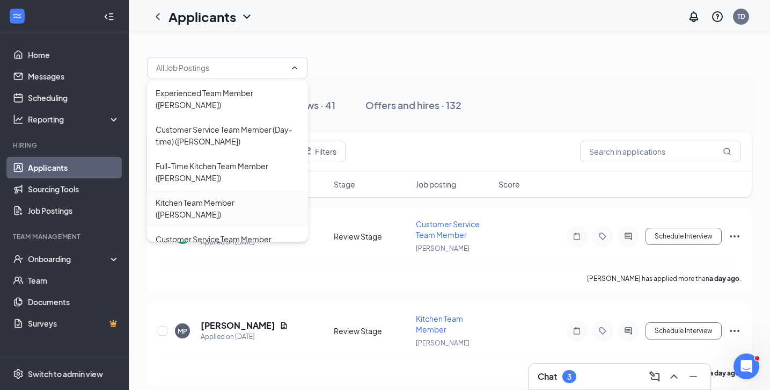
click at [225, 196] on div "Kitchen Team Member ([PERSON_NAME])" at bounding box center [228, 208] width 144 height 24
type input "Kitchen Team Member ([PERSON_NAME])"
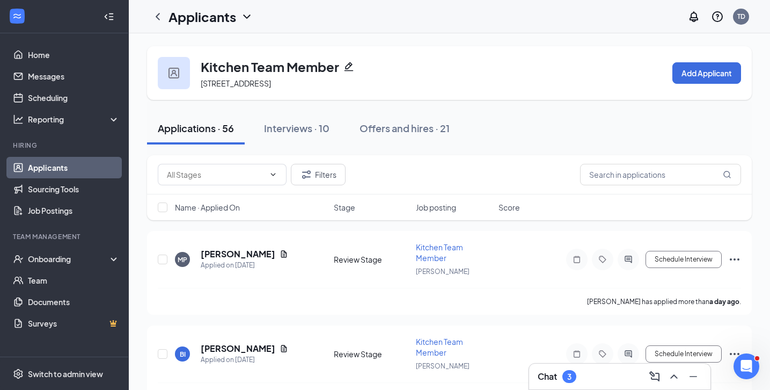
click at [227, 201] on div "Name · Applied On Stage Job posting Score" at bounding box center [449, 207] width 605 height 26
click at [227, 206] on span "Name · Applied On" at bounding box center [207, 207] width 65 height 11
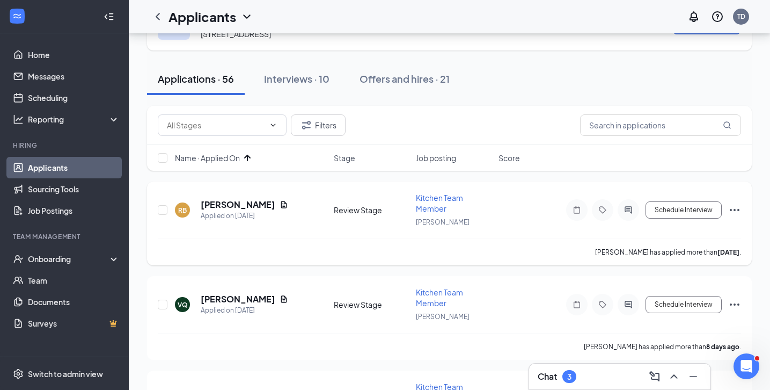
scroll to position [50, 0]
click at [249, 295] on h5 "[PERSON_NAME]" at bounding box center [238, 299] width 75 height 12
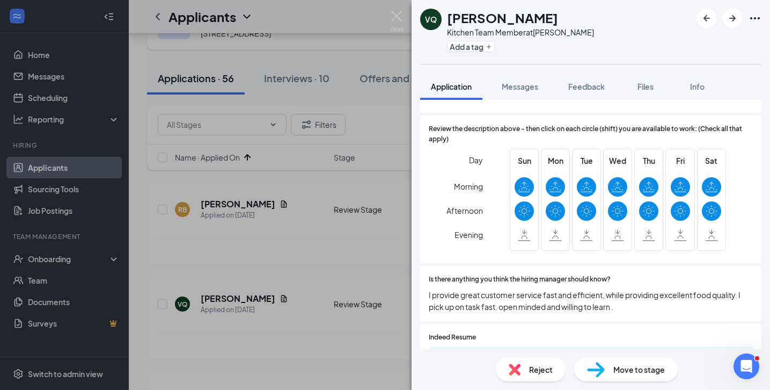
scroll to position [951, 0]
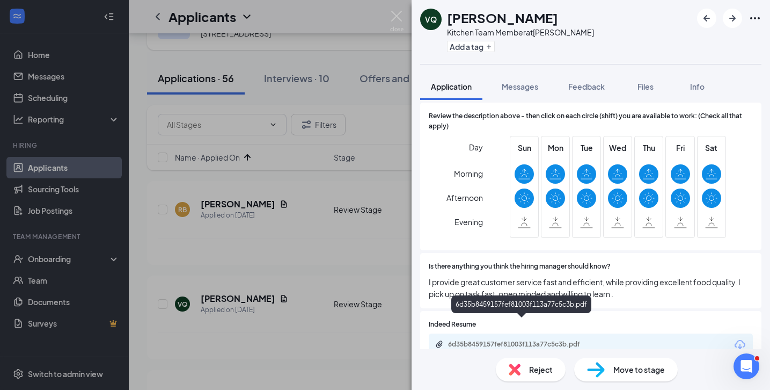
click at [513, 340] on div "6d35b8459157fef81003f113a77c5c3b.pdf" at bounding box center [523, 344] width 150 height 9
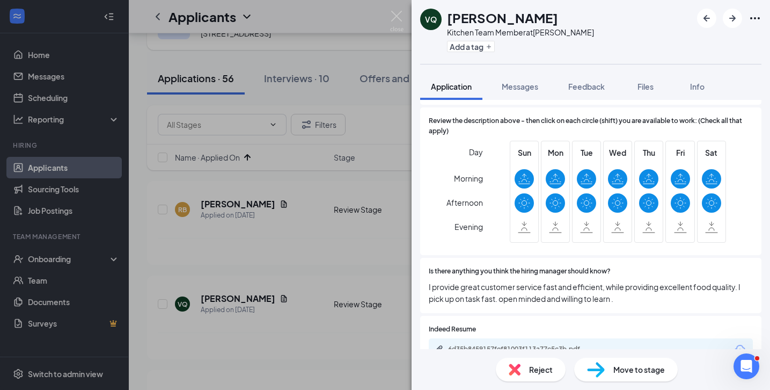
click at [517, 361] on div "Reject" at bounding box center [531, 370] width 70 height 24
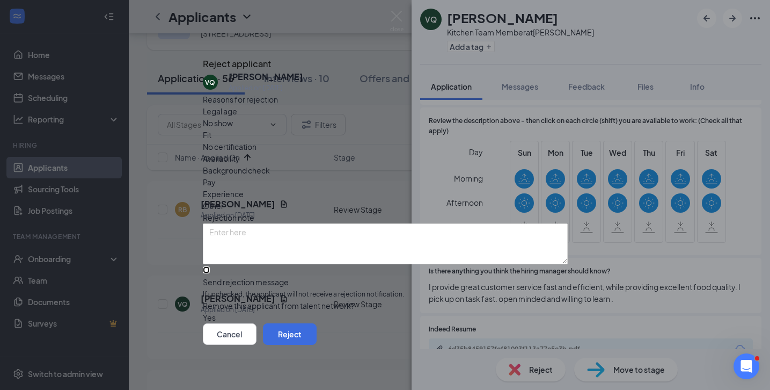
click at [210, 266] on input "Send rejection message If unchecked, the applicant will not receive a rejection…" at bounding box center [206, 269] width 7 height 7
checkbox input "true"
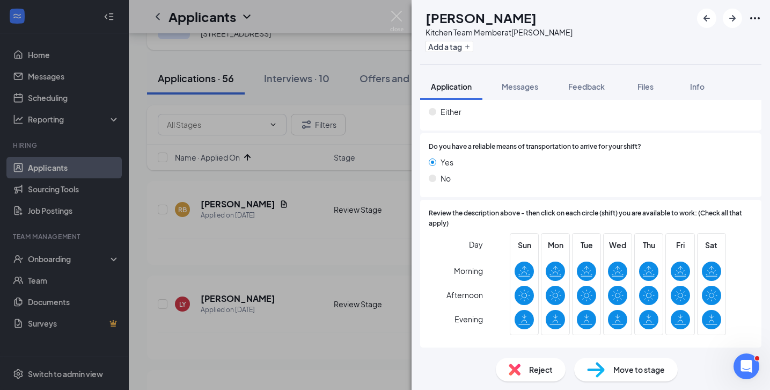
scroll to position [845, 0]
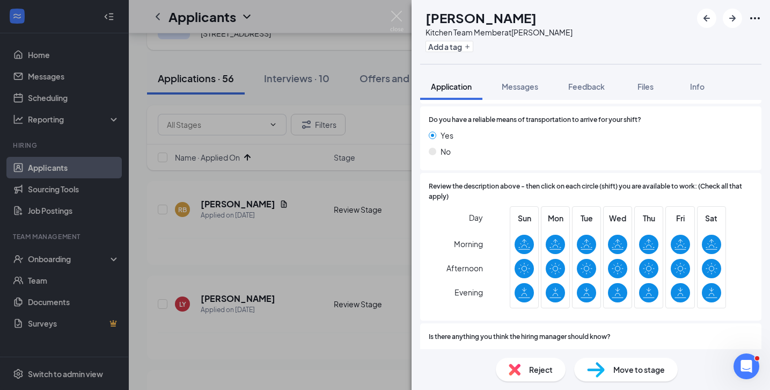
click at [536, 374] on span "Reject" at bounding box center [541, 369] width 24 height 12
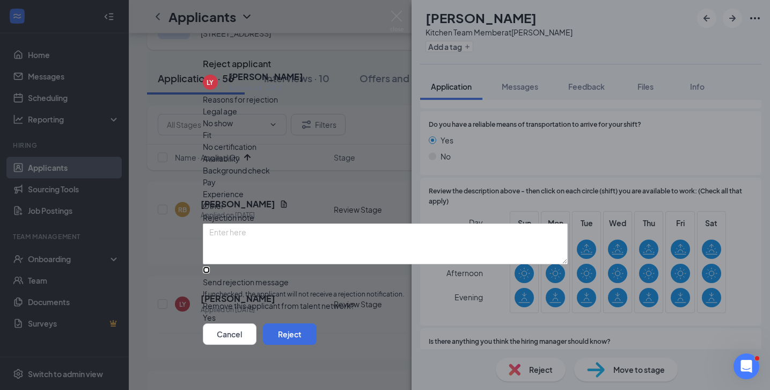
click at [210, 266] on input "Send rejection message If unchecked, the applicant will not receive a rejection…" at bounding box center [206, 269] width 7 height 7
checkbox input "true"
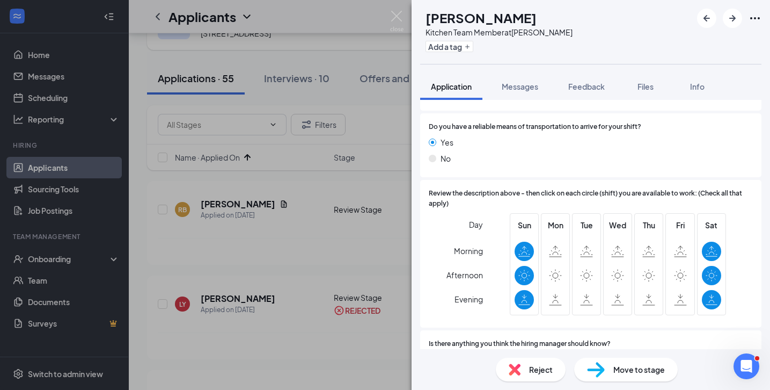
scroll to position [869, 0]
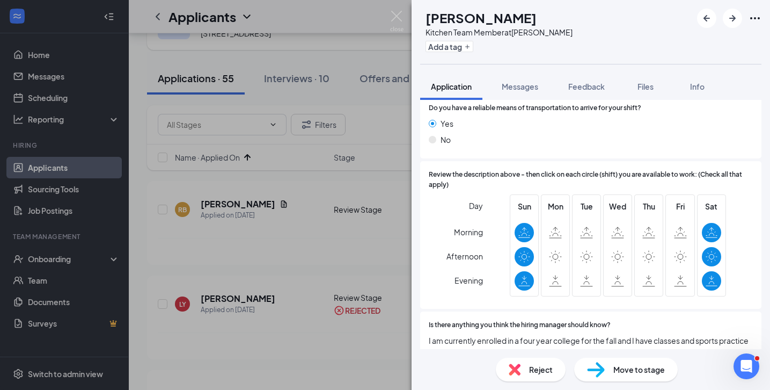
click at [545, 371] on span "Reject" at bounding box center [541, 369] width 24 height 12
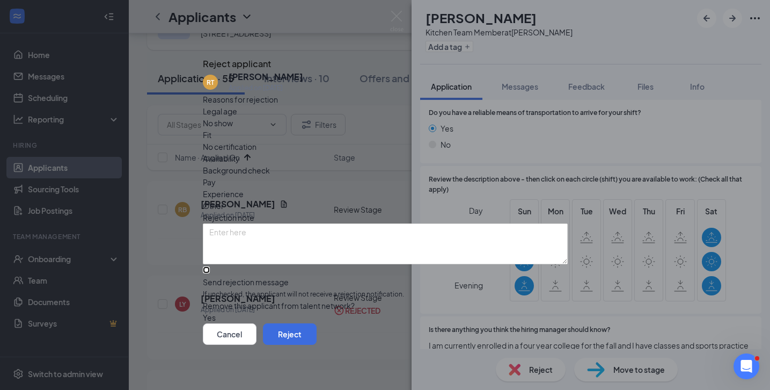
click at [210, 266] on input "Send rejection message If unchecked, the applicant will not receive a rejection…" at bounding box center [206, 269] width 7 height 7
checkbox input "true"
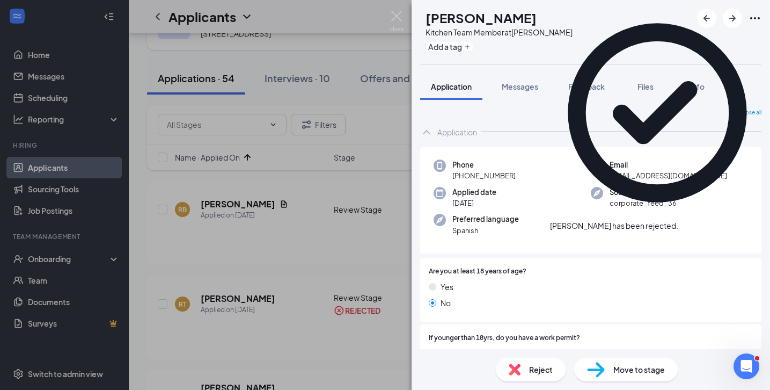
click at [380, 311] on div "MF Megan Fernandez Kitchen Team Member at Yorba Linda Add a tag Application Mes…" at bounding box center [385, 195] width 770 height 390
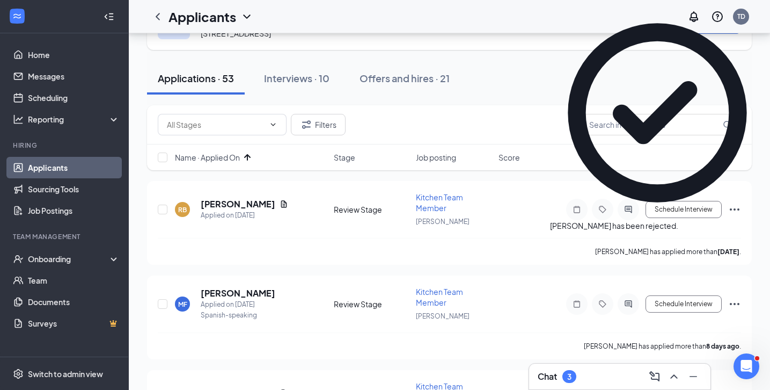
click at [551, 377] on h3 "Chat" at bounding box center [547, 376] width 19 height 12
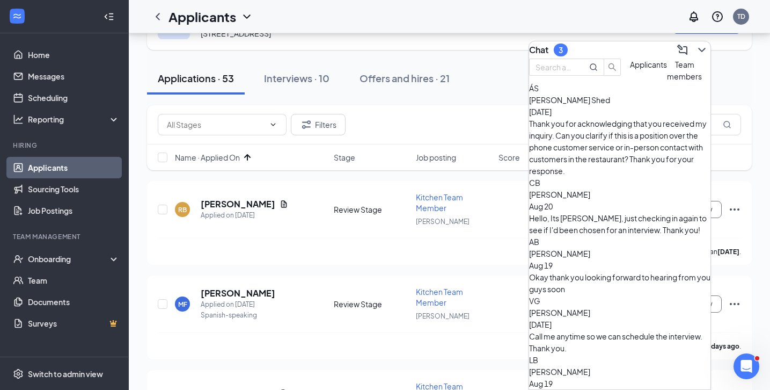
click at [667, 81] on span "Team members" at bounding box center [684, 70] width 35 height 21
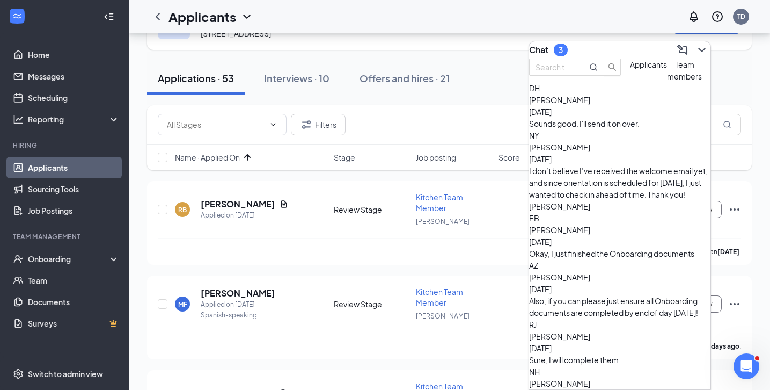
click at [630, 69] on span "Applicants" at bounding box center [648, 65] width 37 height 10
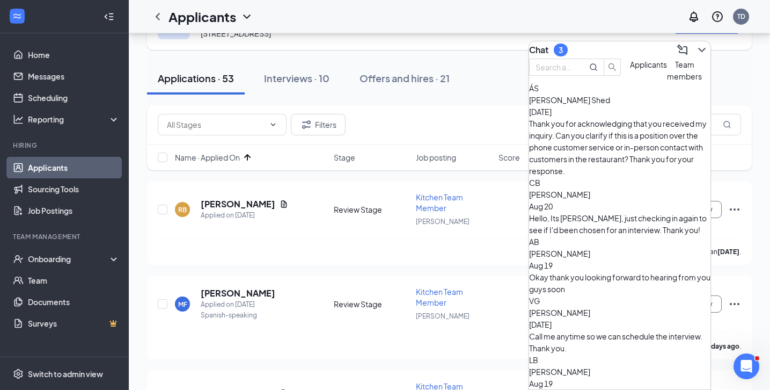
click at [584, 48] on div "Chat 3" at bounding box center [619, 49] width 181 height 17
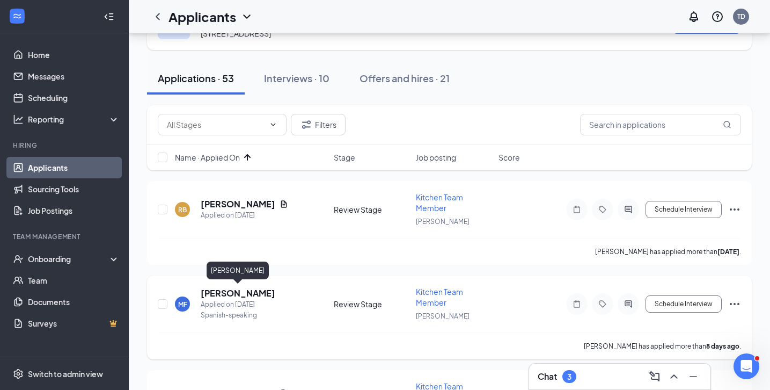
click at [247, 289] on h5 "[PERSON_NAME]" at bounding box center [238, 293] width 75 height 12
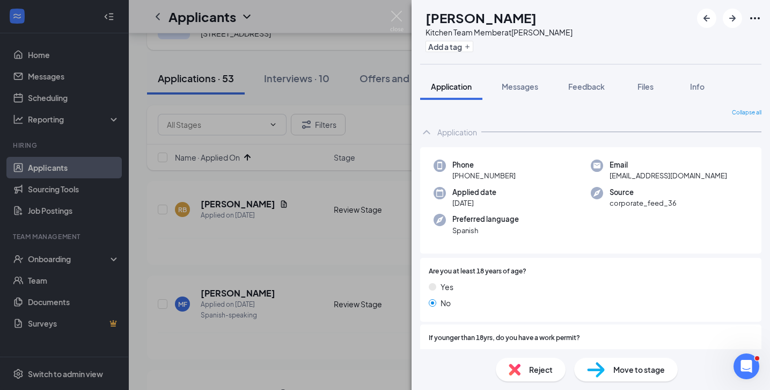
click at [544, 381] on div "Reject Move to stage" at bounding box center [591, 369] width 359 height 41
click at [543, 373] on span "Reject" at bounding box center [541, 369] width 24 height 12
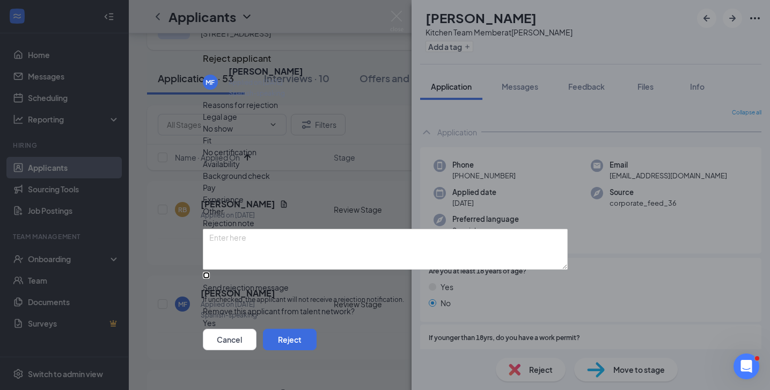
click at [210, 272] on input "Send rejection message If unchecked, the applicant will not receive a rejection…" at bounding box center [206, 275] width 7 height 7
checkbox input "true"
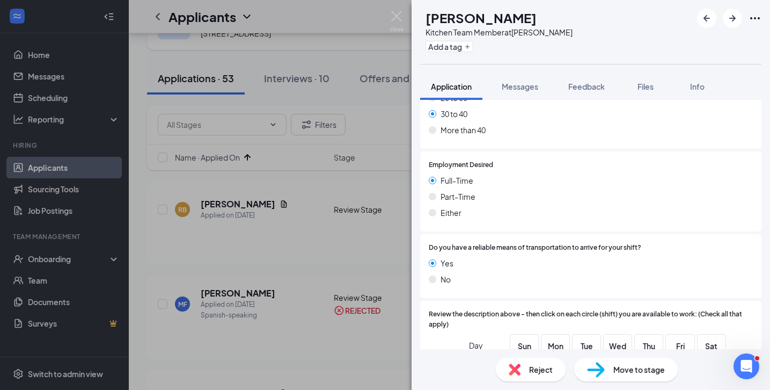
scroll to position [934, 0]
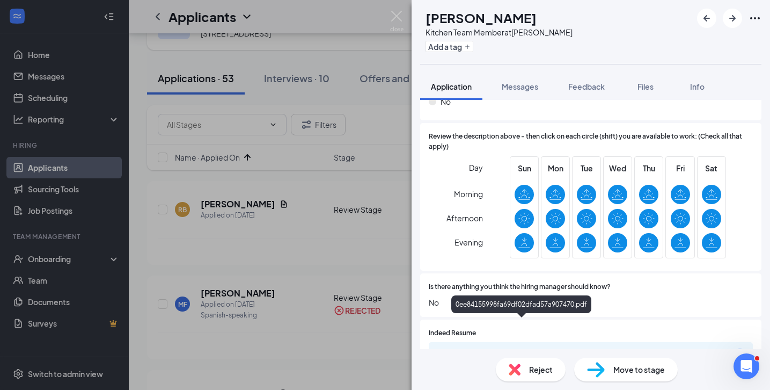
click at [505, 348] on div "0ee84155998fa69df02dfad57a907470.pdf" at bounding box center [523, 352] width 150 height 9
